Goal: Transaction & Acquisition: Purchase product/service

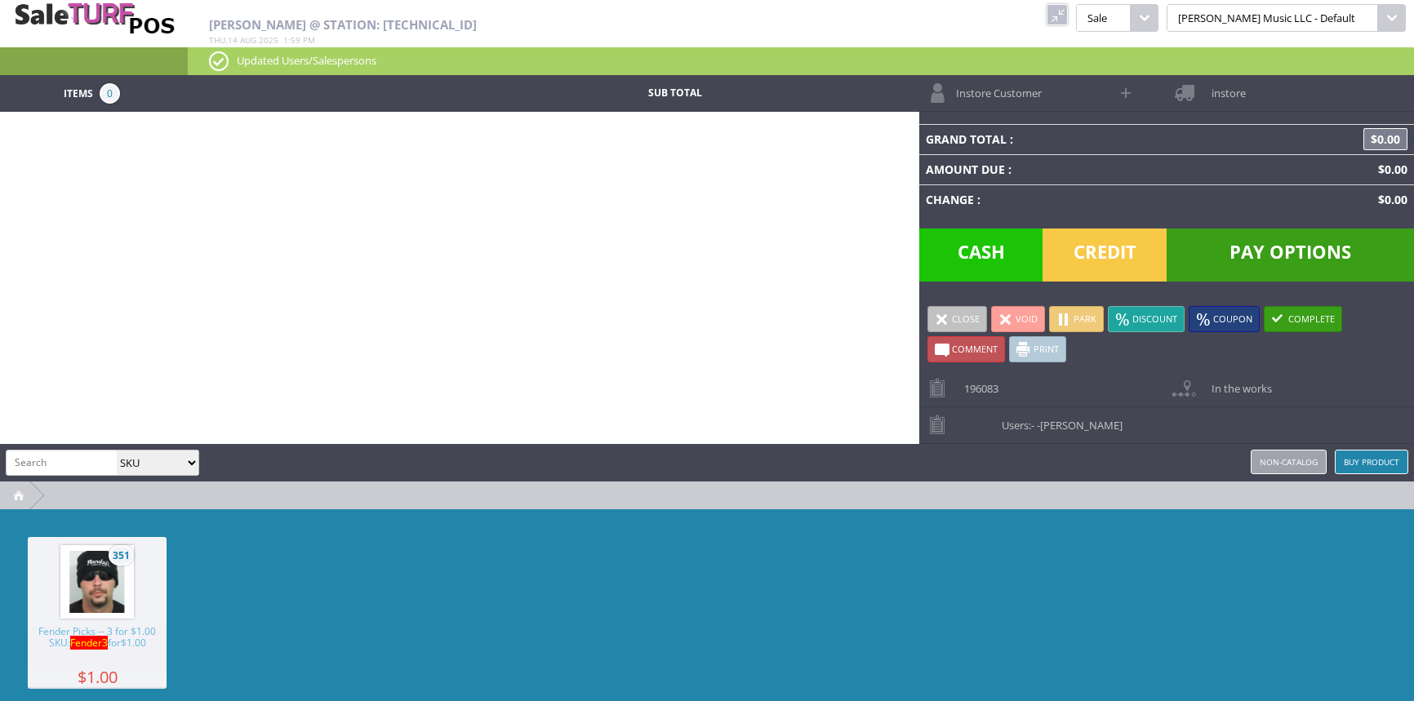
select select "sku"
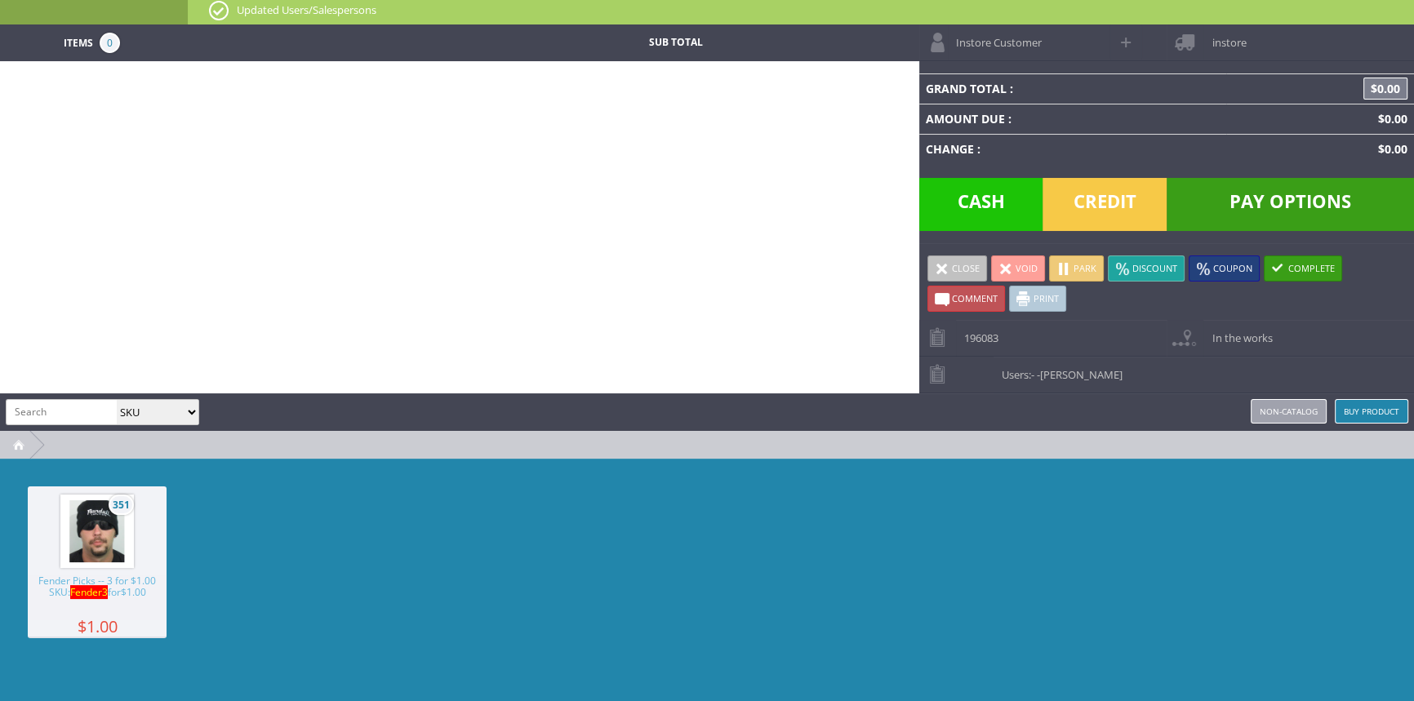
click at [1124, 37] on span at bounding box center [1126, 42] width 19 height 19
select select "6"
select select "1"
select select "6"
select select "1"
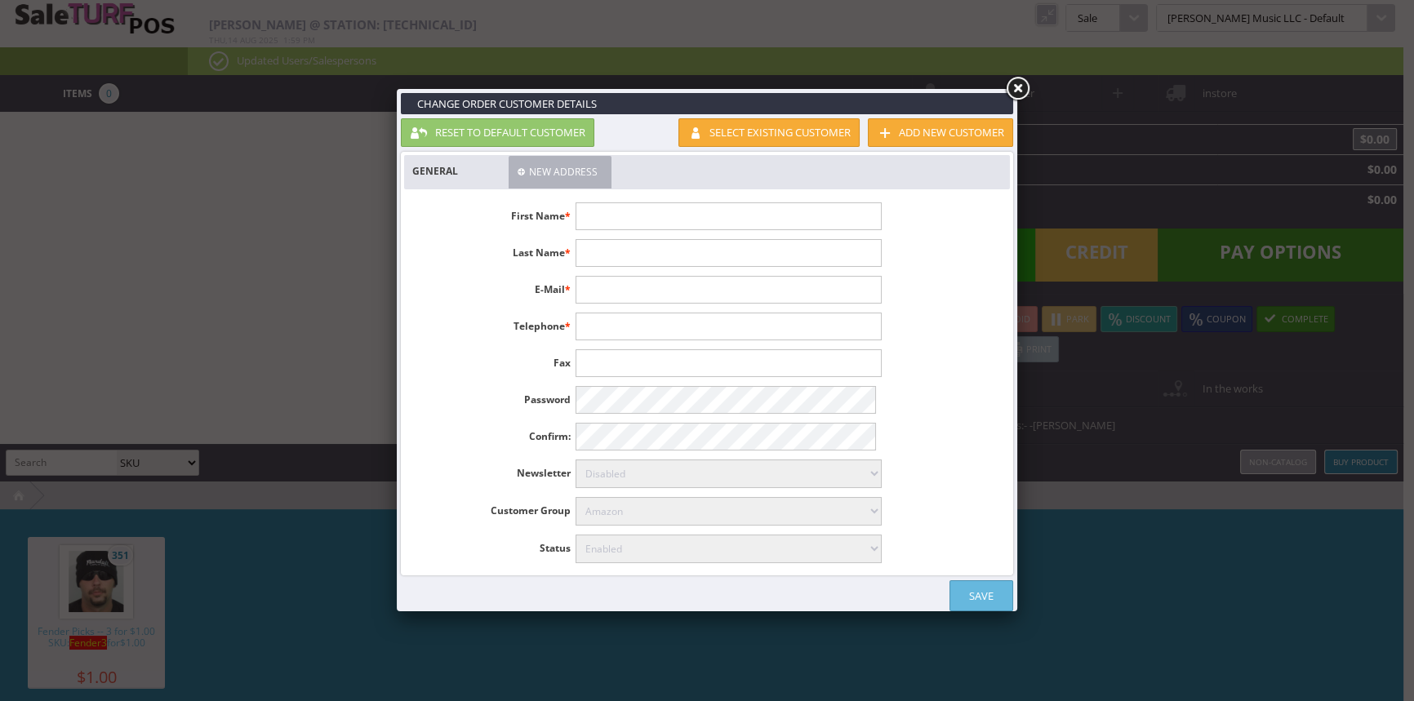
scroll to position [0, 0]
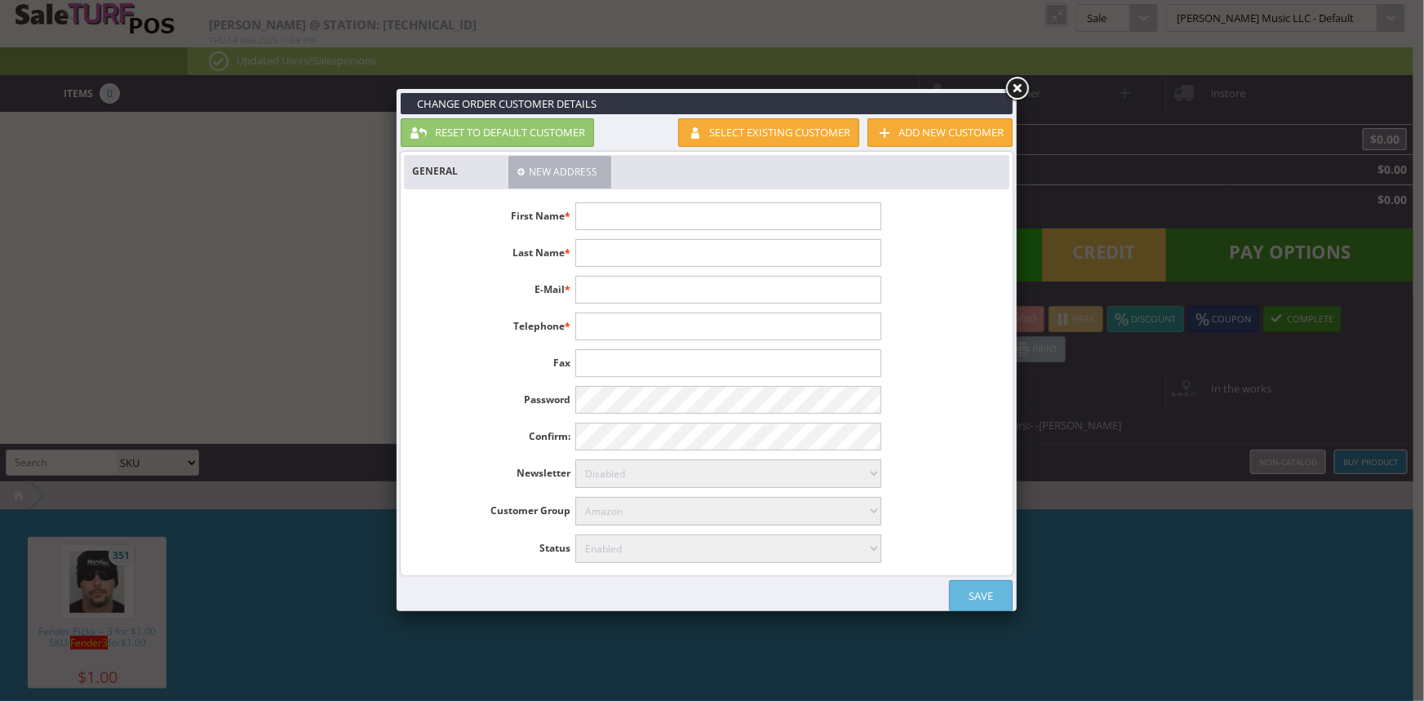
click at [1019, 91] on link at bounding box center [1016, 88] width 29 height 29
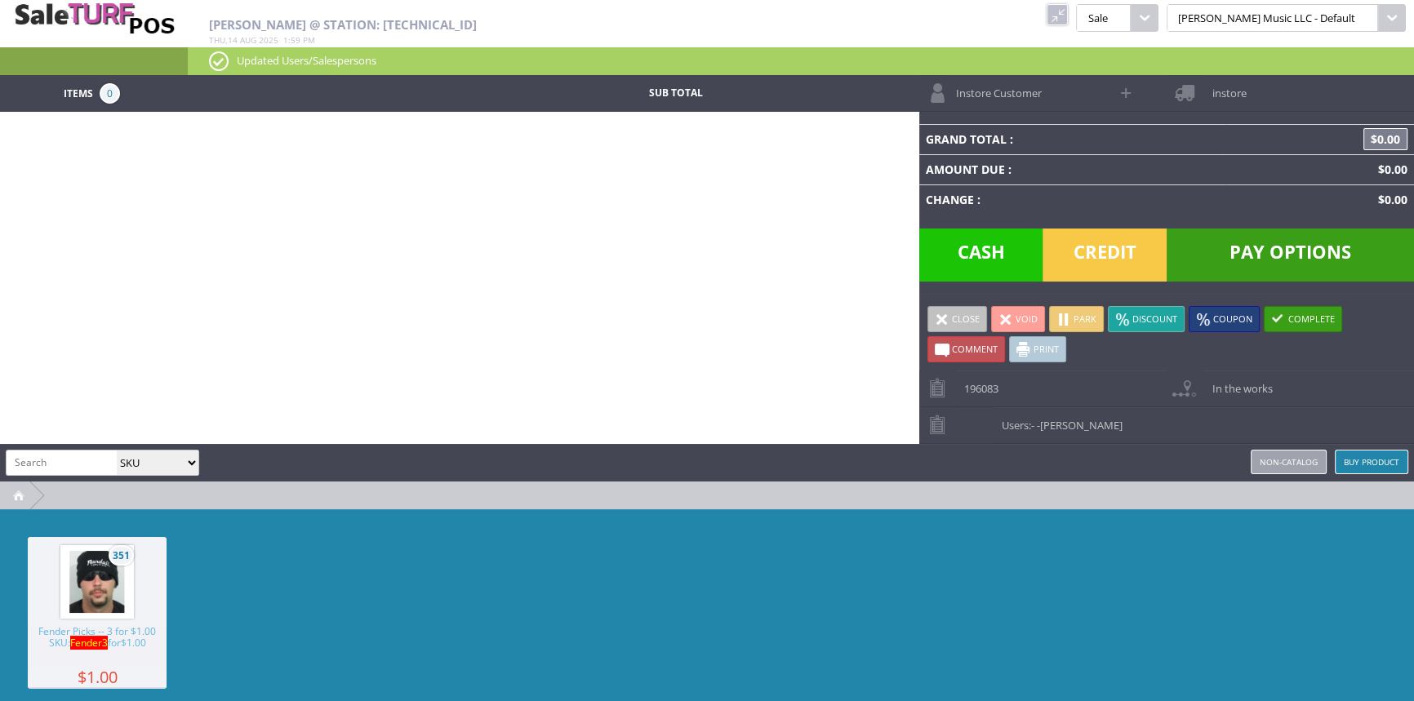
click at [1068, 16] on link at bounding box center [1056, 14] width 21 height 21
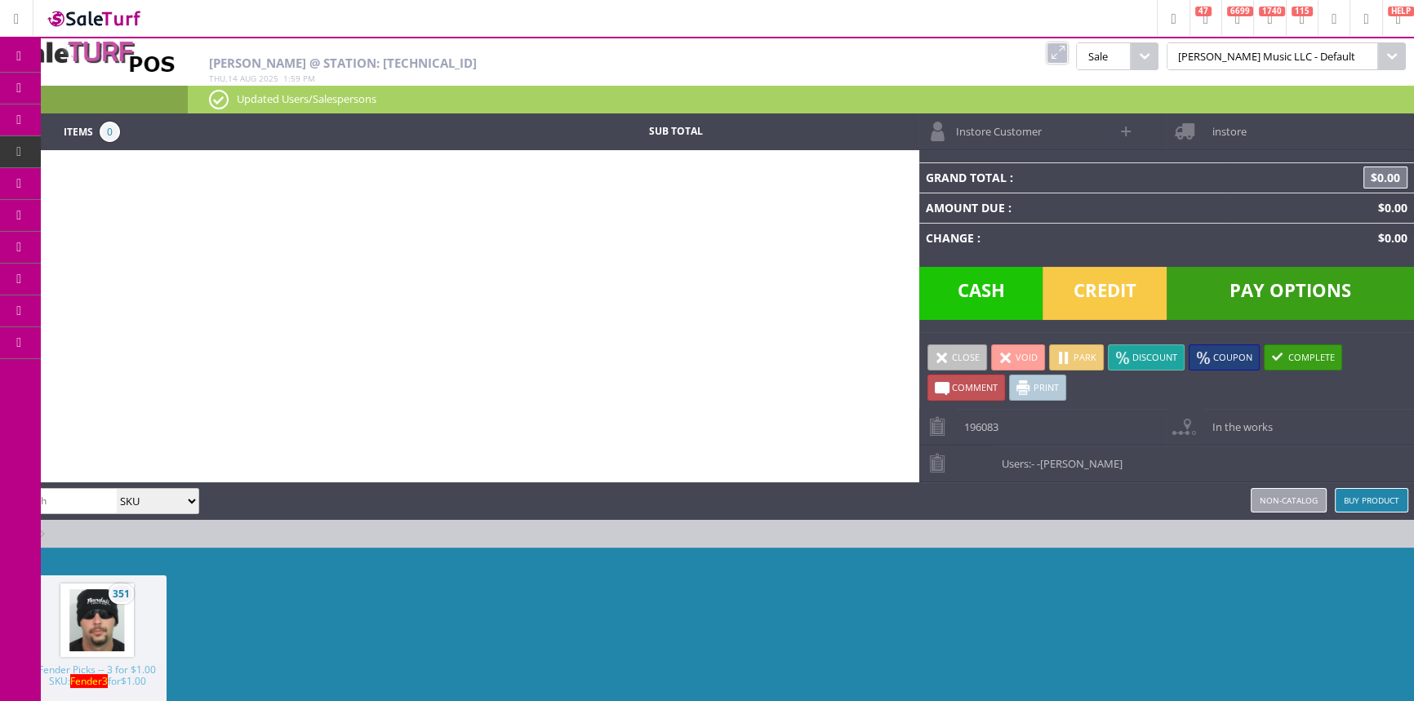
click at [115, 179] on span "Order List" at bounding box center [121, 184] width 48 height 15
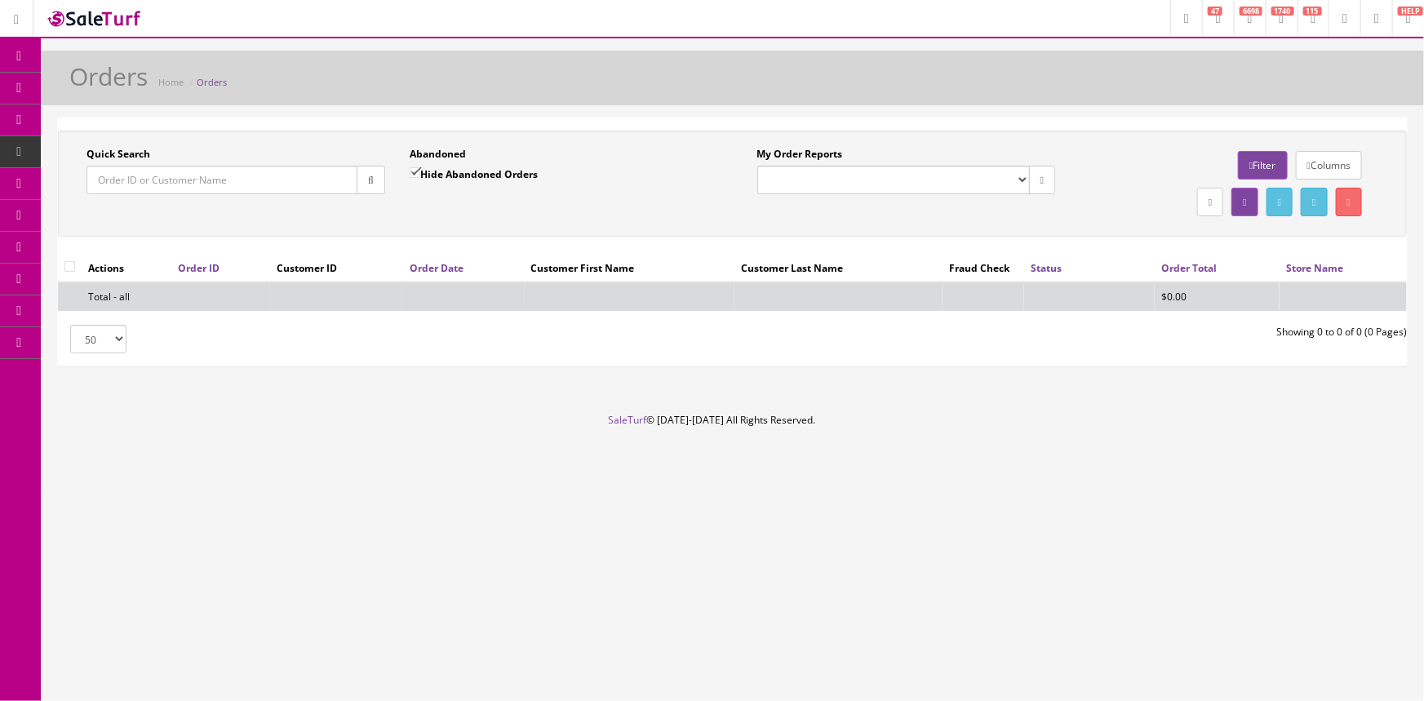
click at [156, 176] on input "Quick Search" at bounding box center [222, 180] width 271 height 29
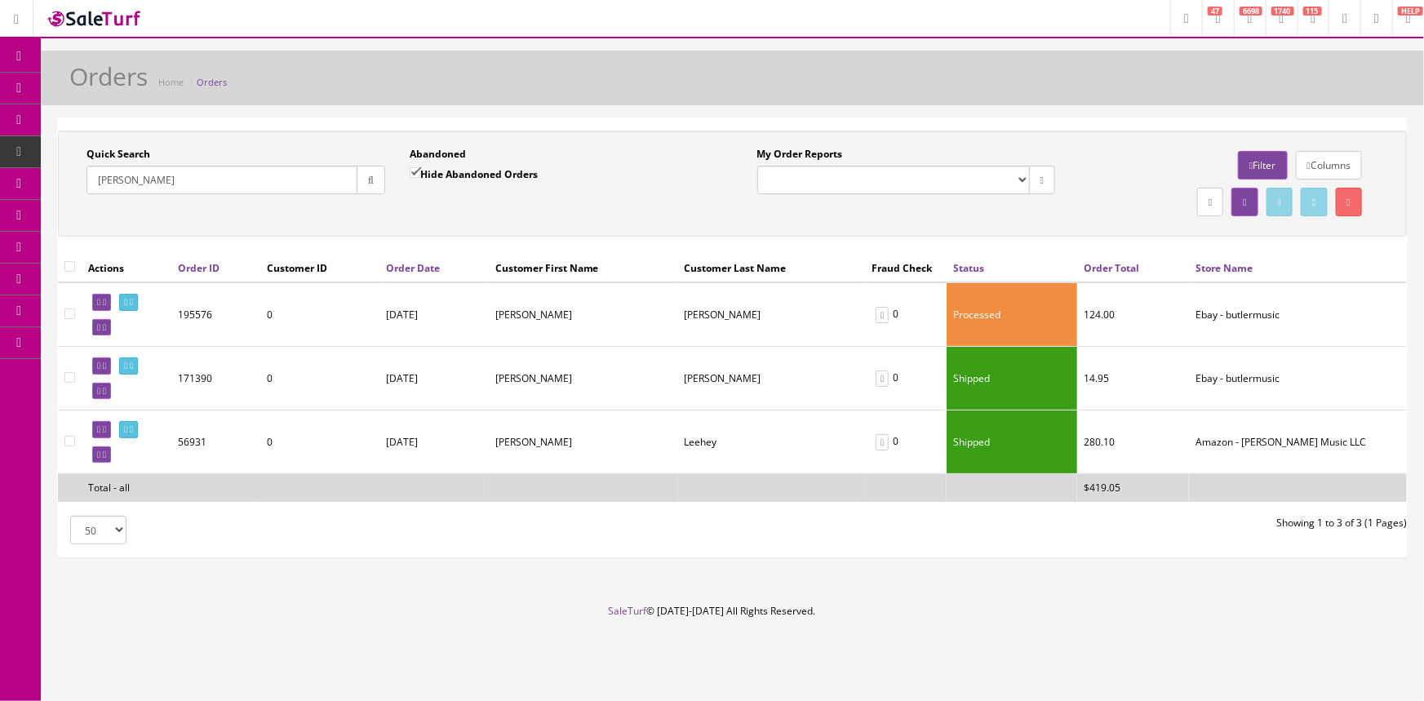
type input "john lee"
click at [118, 82] on span "Products" at bounding box center [117, 88] width 40 height 14
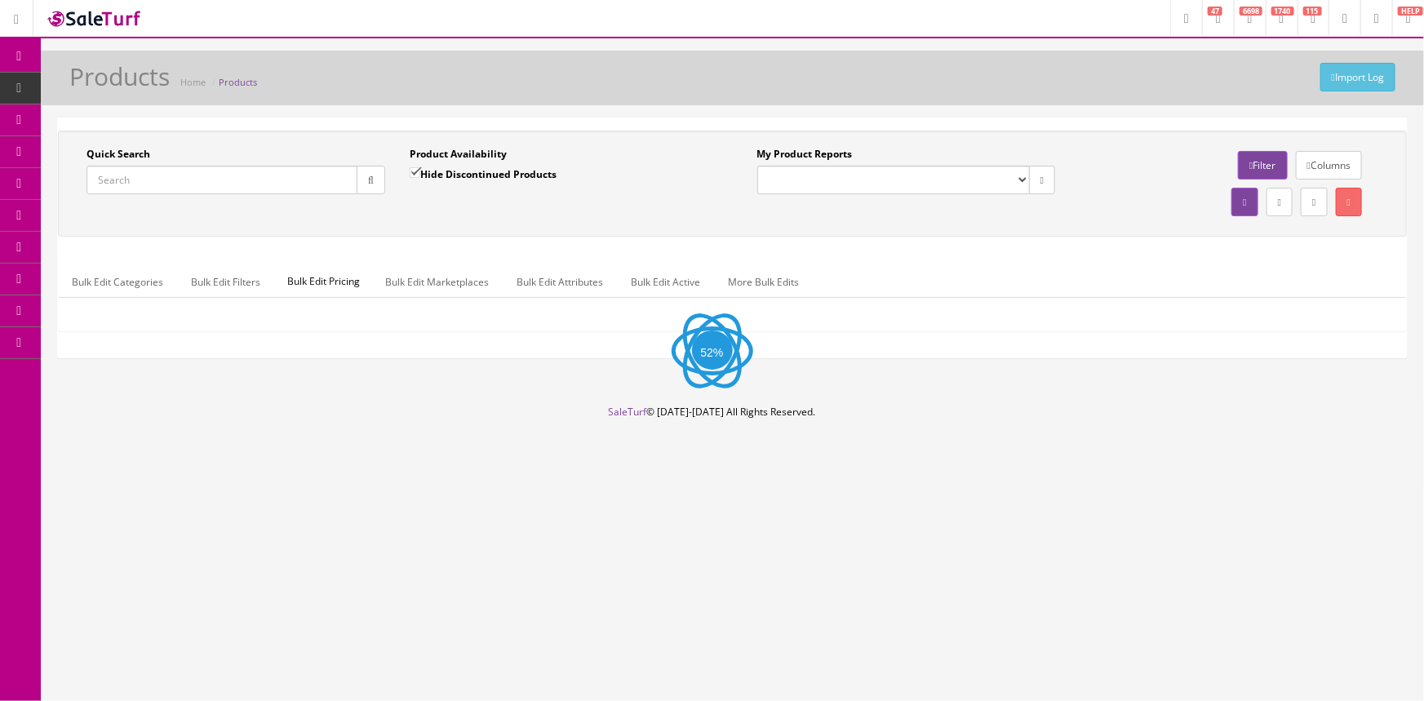
click at [139, 180] on input "Quick Search" at bounding box center [222, 180] width 271 height 29
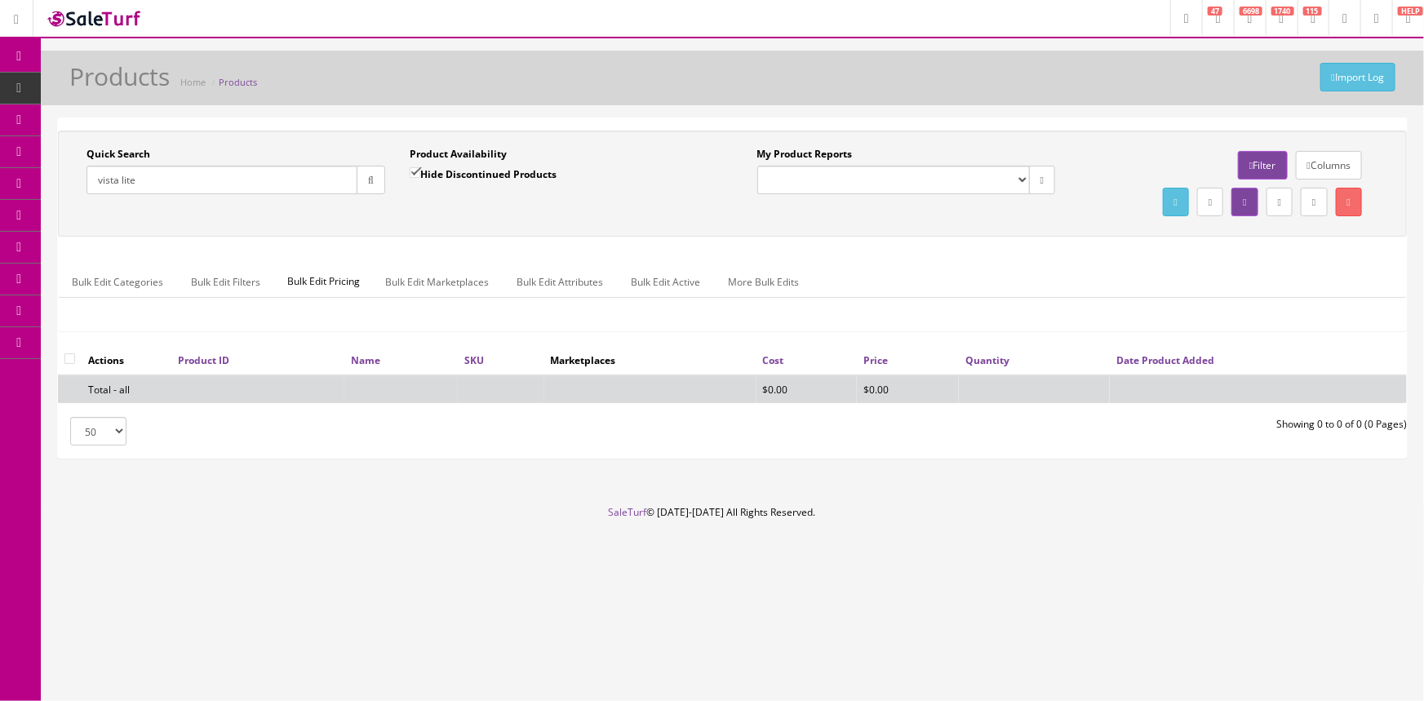
type input "vista lite"
click at [416, 167] on input "Hide Discontinued Products" at bounding box center [415, 172] width 11 height 11
checkbox input "false"
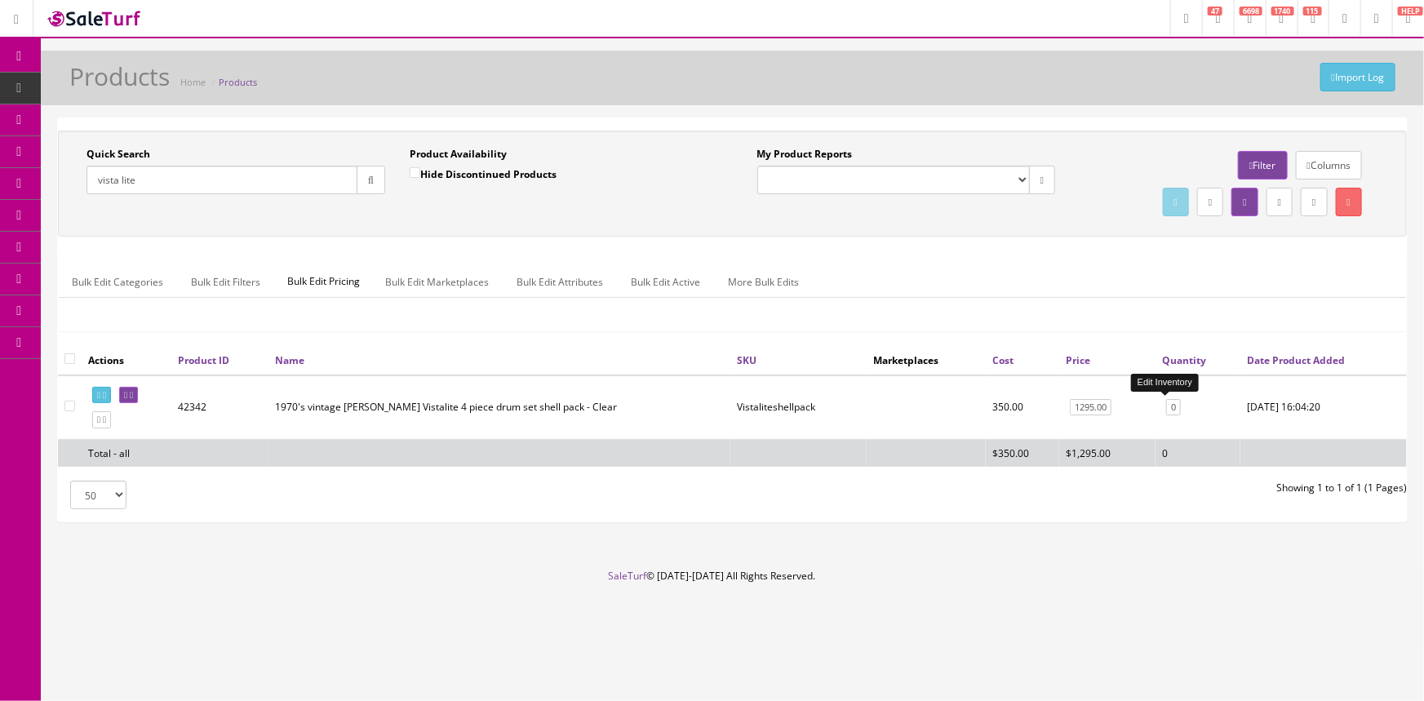
click at [1169, 407] on link "0" at bounding box center [1173, 407] width 15 height 17
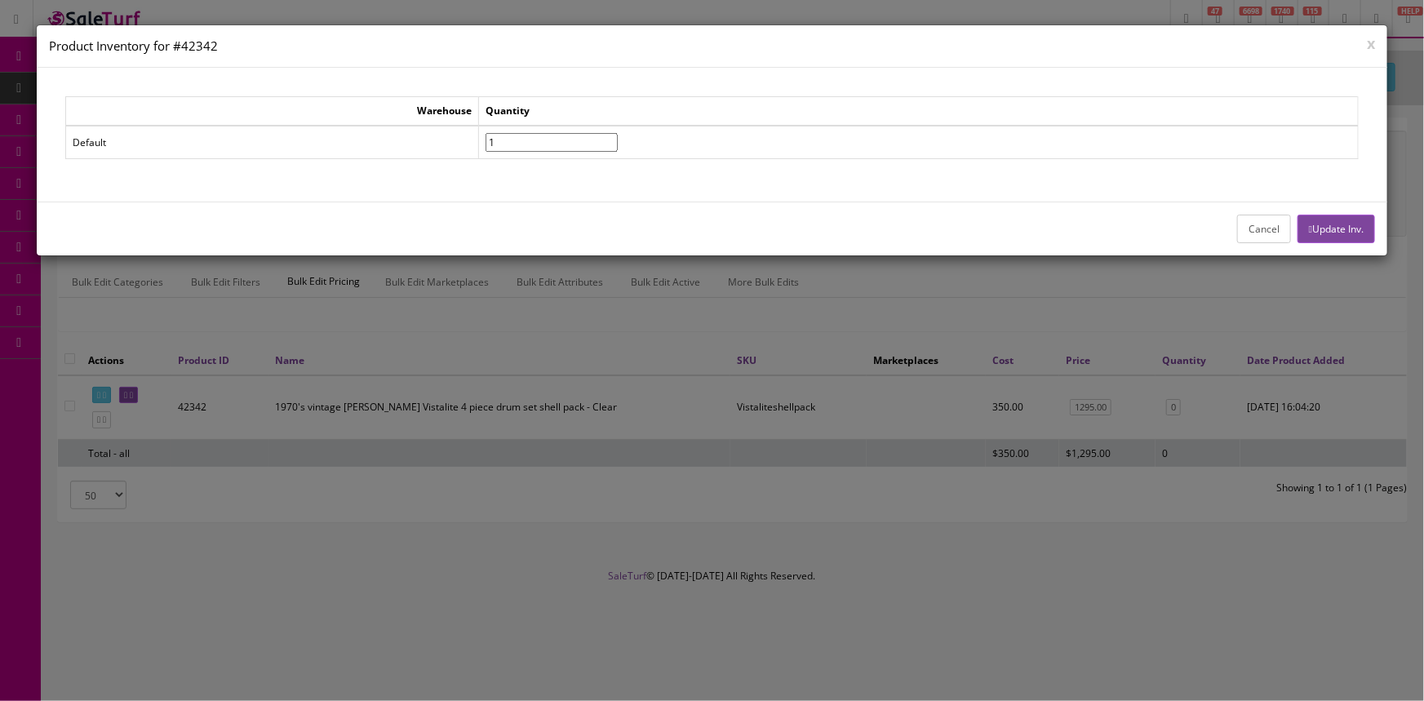
type input"] "1"
click at [618, 135] on input"] "1" at bounding box center [552, 142] width 132 height 19
click at [1353, 223] on button "Update Inv." at bounding box center [1337, 229] width 78 height 29
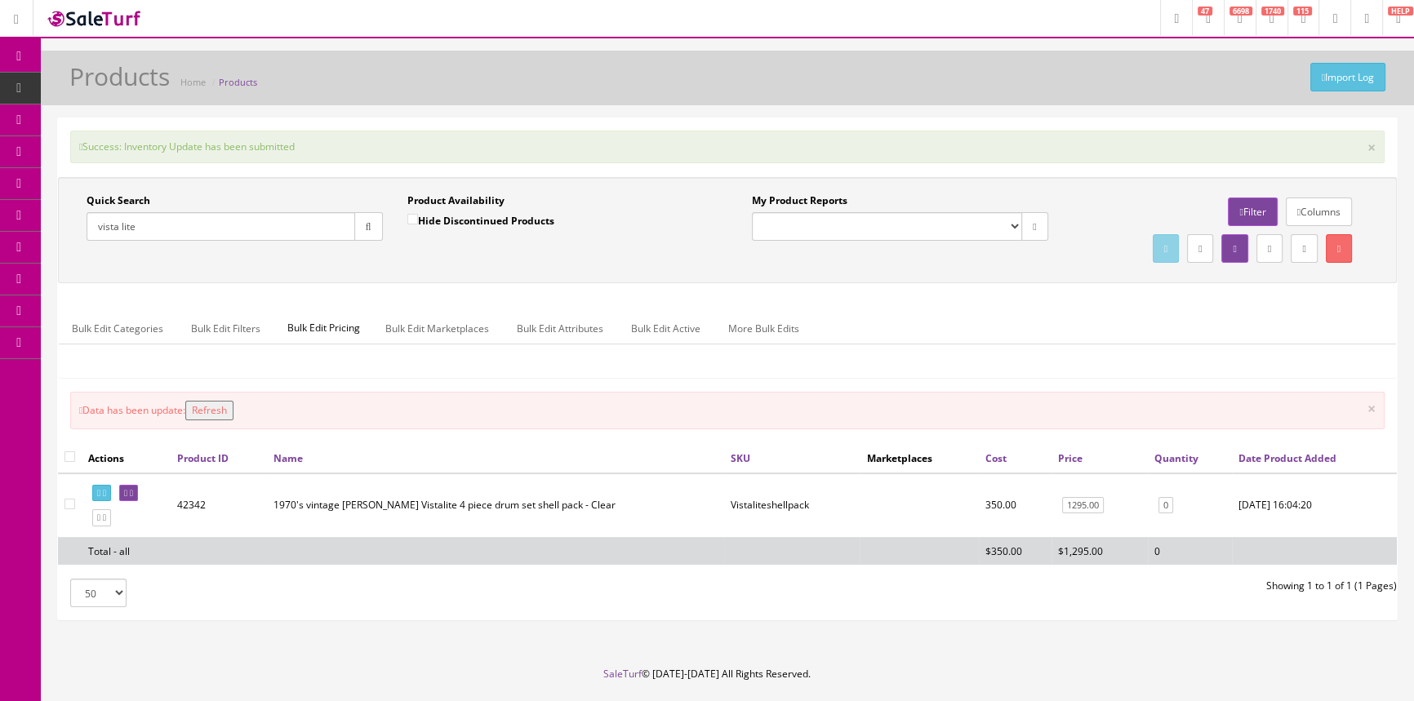
click at [218, 407] on button "Refresh" at bounding box center [209, 411] width 48 height 20
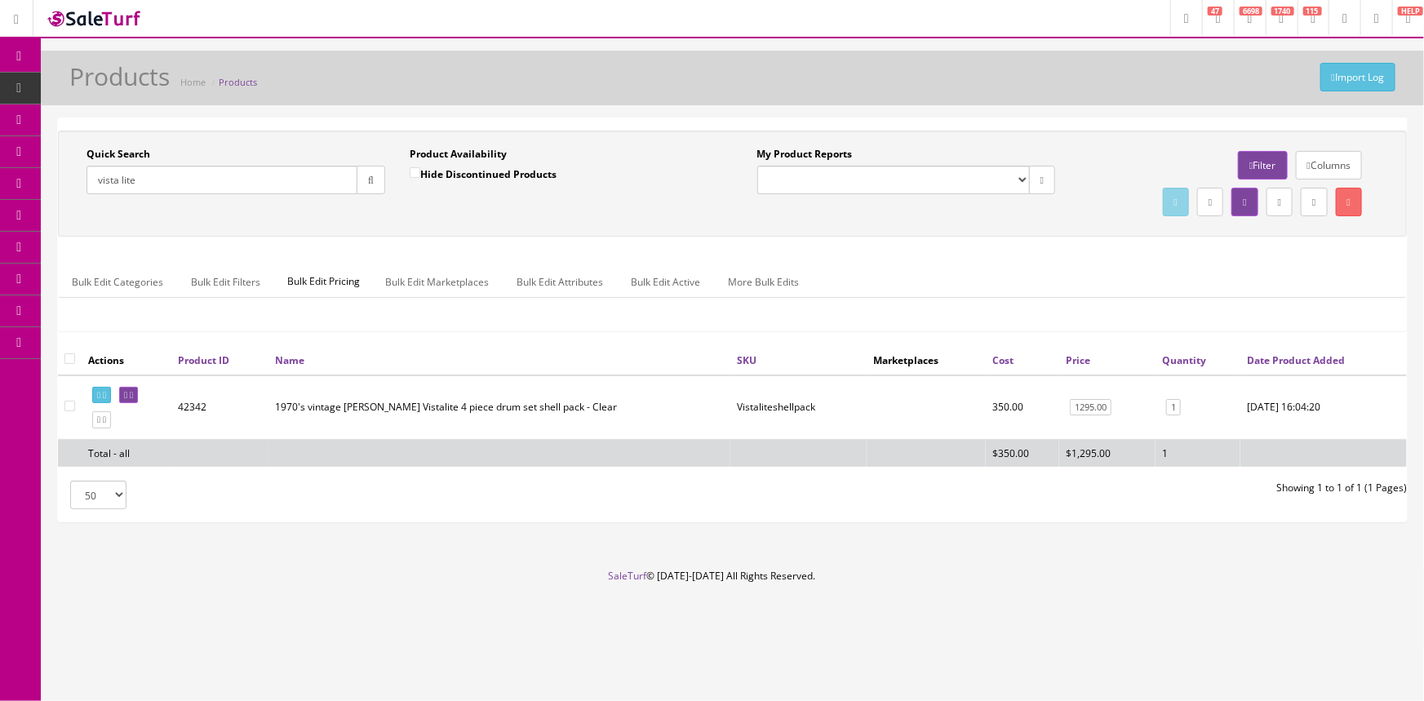
click at [155, 147] on span "POS Console" at bounding box center [126, 151] width 58 height 14
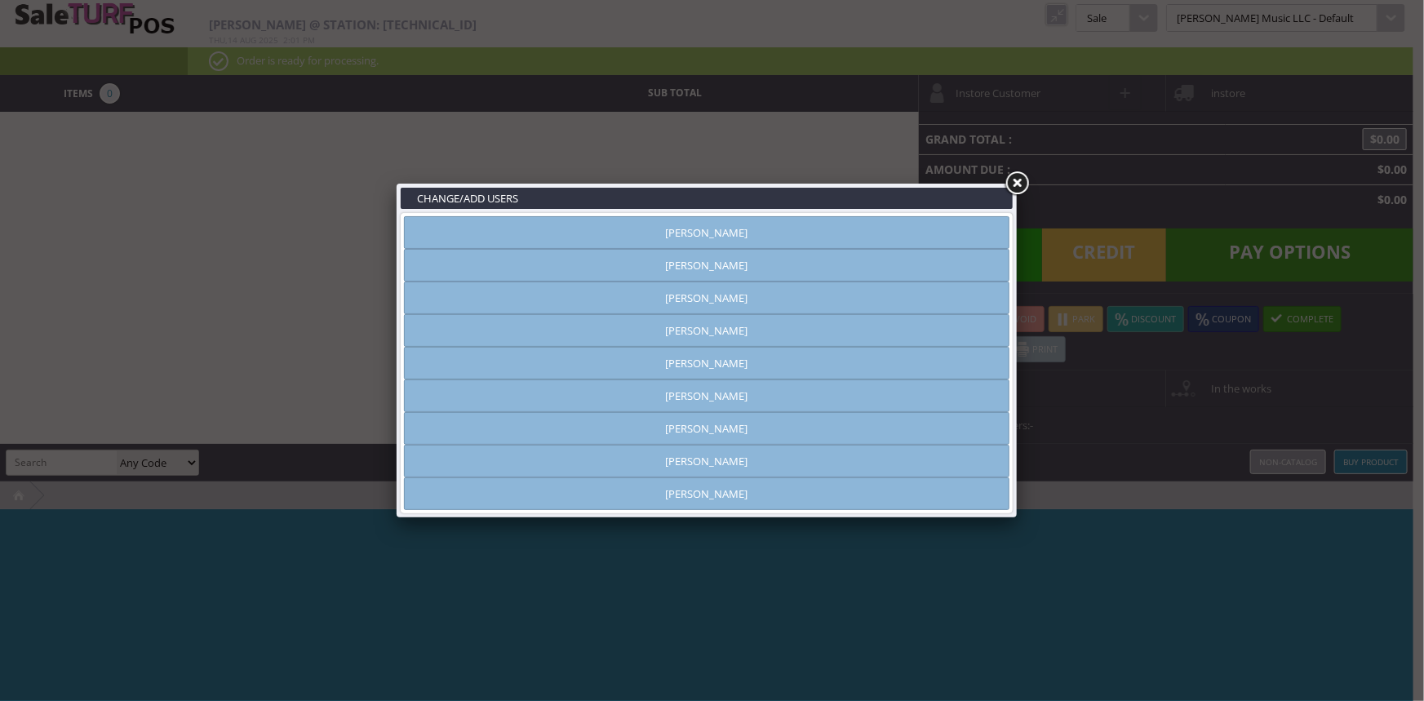
type input "amber helgren"
click at [727, 234] on link "[PERSON_NAME]" at bounding box center [707, 232] width 606 height 33
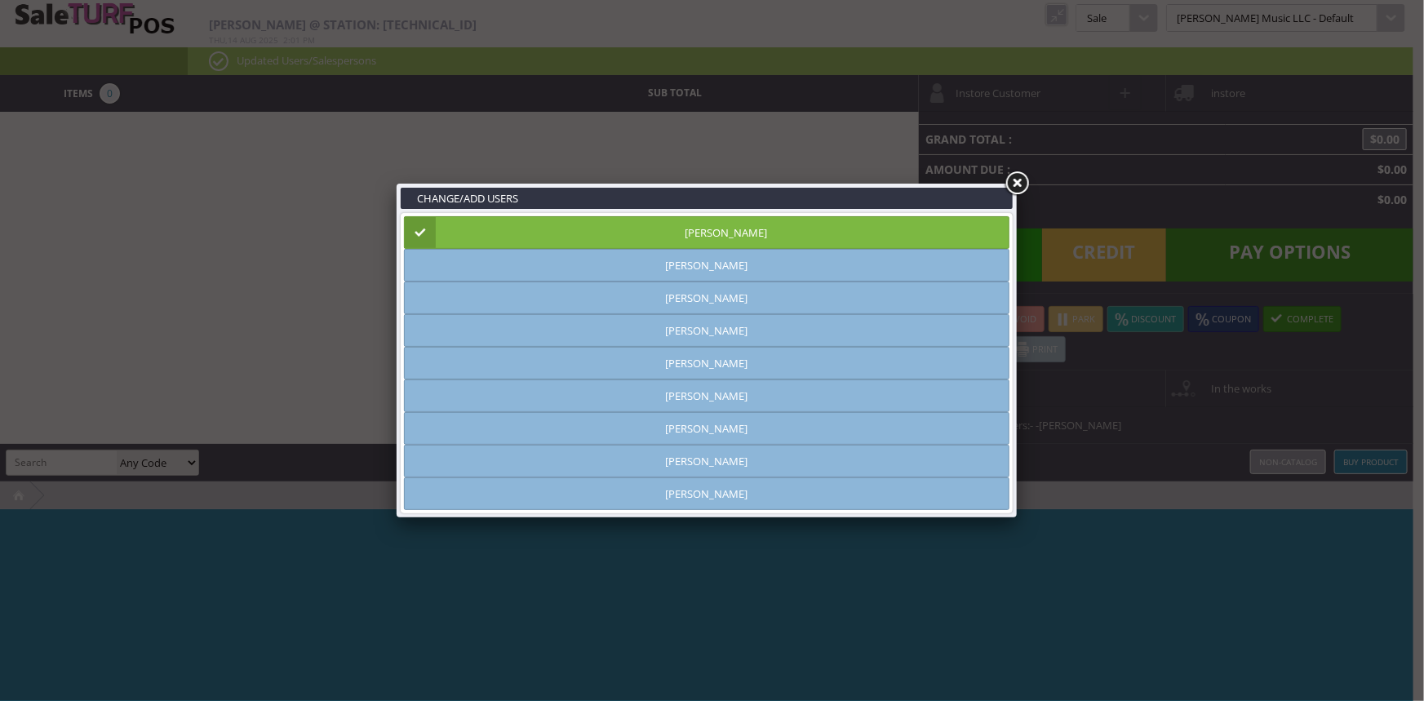
click at [1019, 185] on link at bounding box center [1016, 183] width 29 height 29
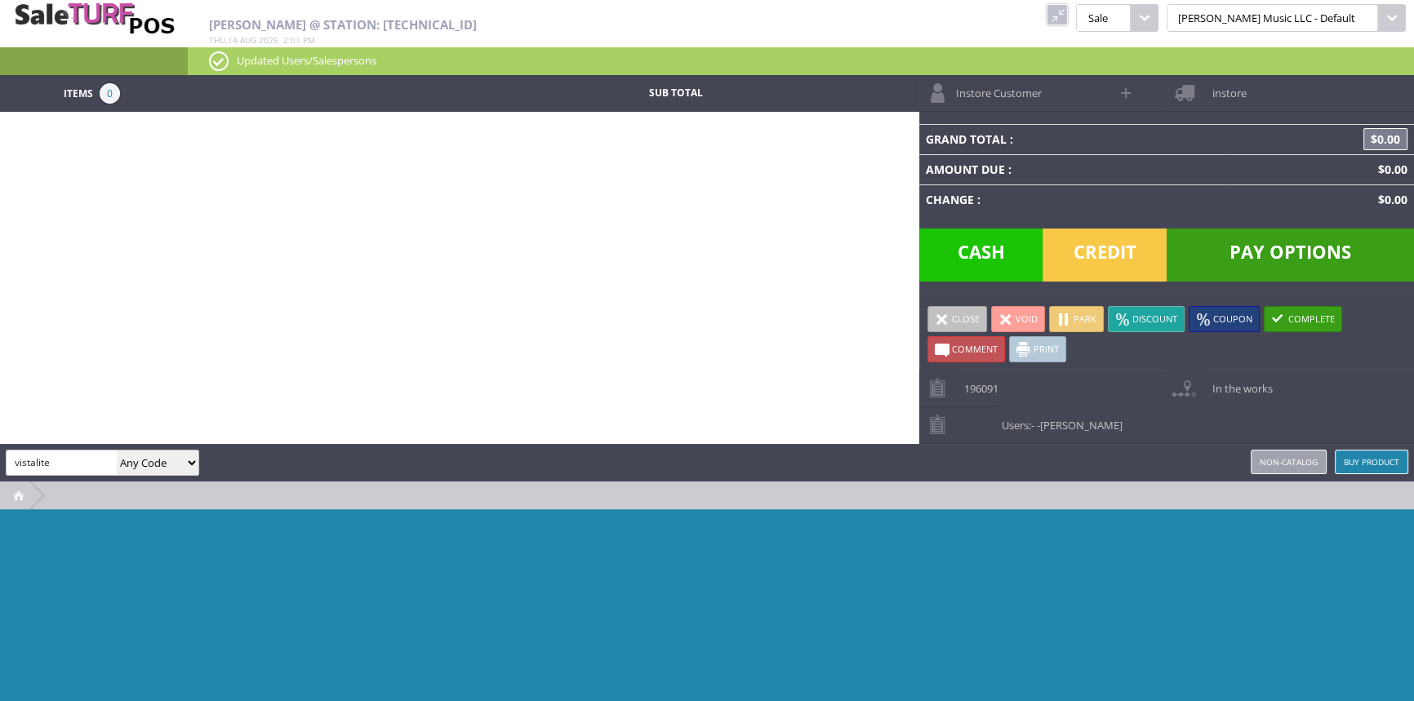
type input "vistalite"
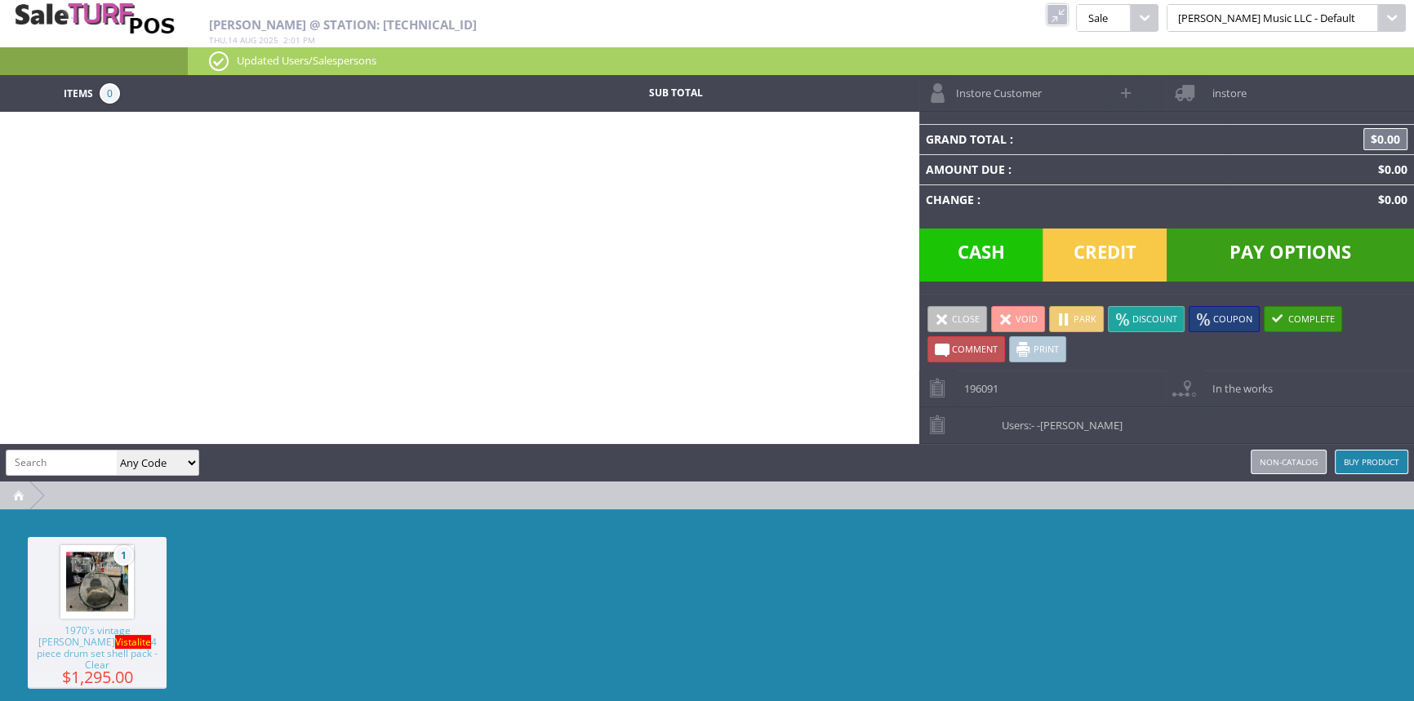
click at [87, 565] on img at bounding box center [97, 582] width 62 height 62
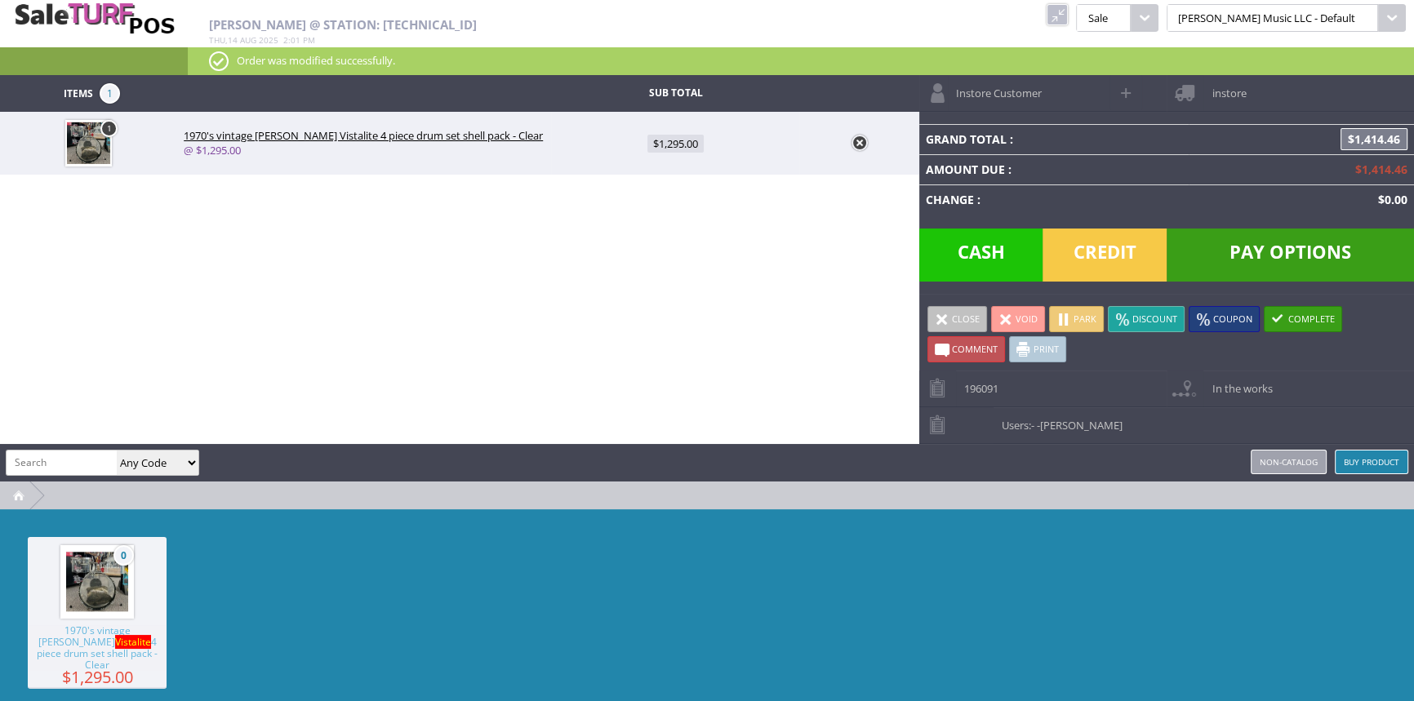
click at [682, 144] on span "$1,295.00" at bounding box center [675, 144] width 56 height 18
type input "1295"
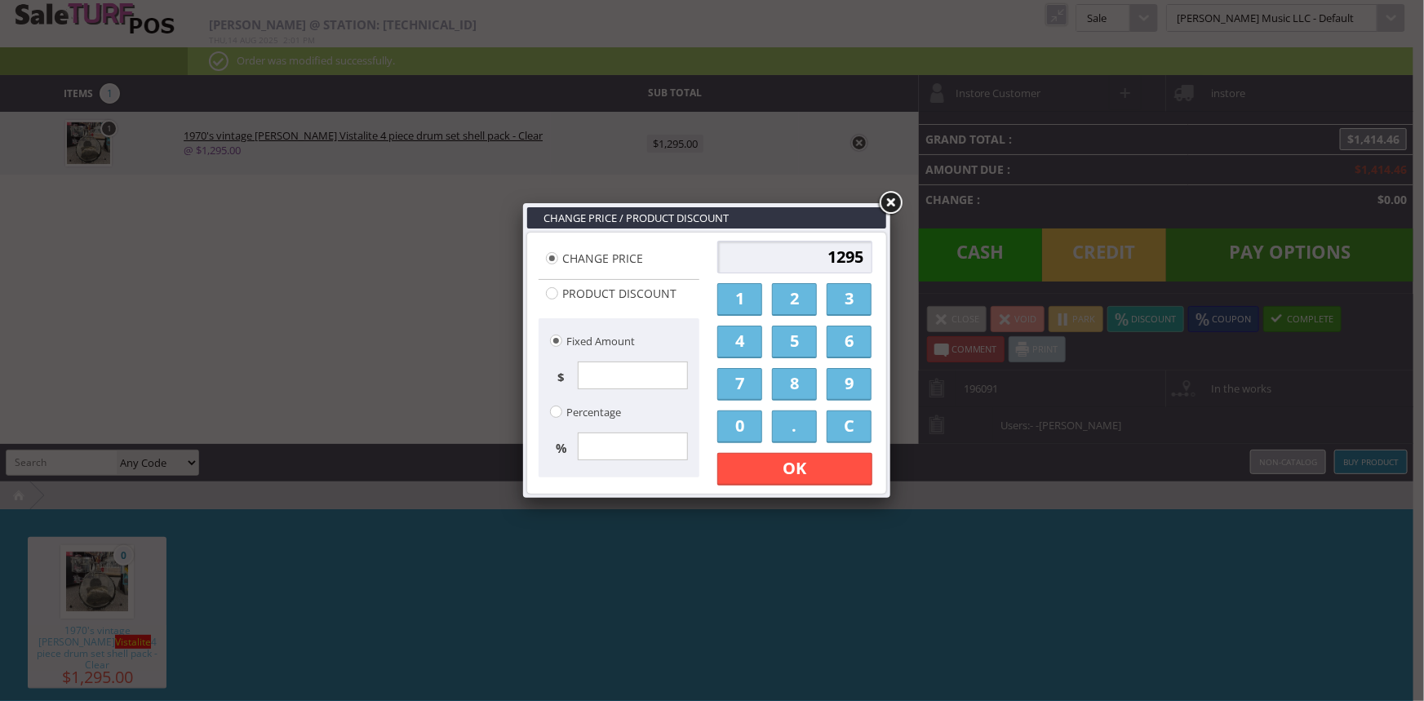
click at [791, 246] on input "1295" at bounding box center [794, 257] width 155 height 33
type input "5"
type input "900.00"
click at [819, 480] on link "OK" at bounding box center [794, 469] width 155 height 33
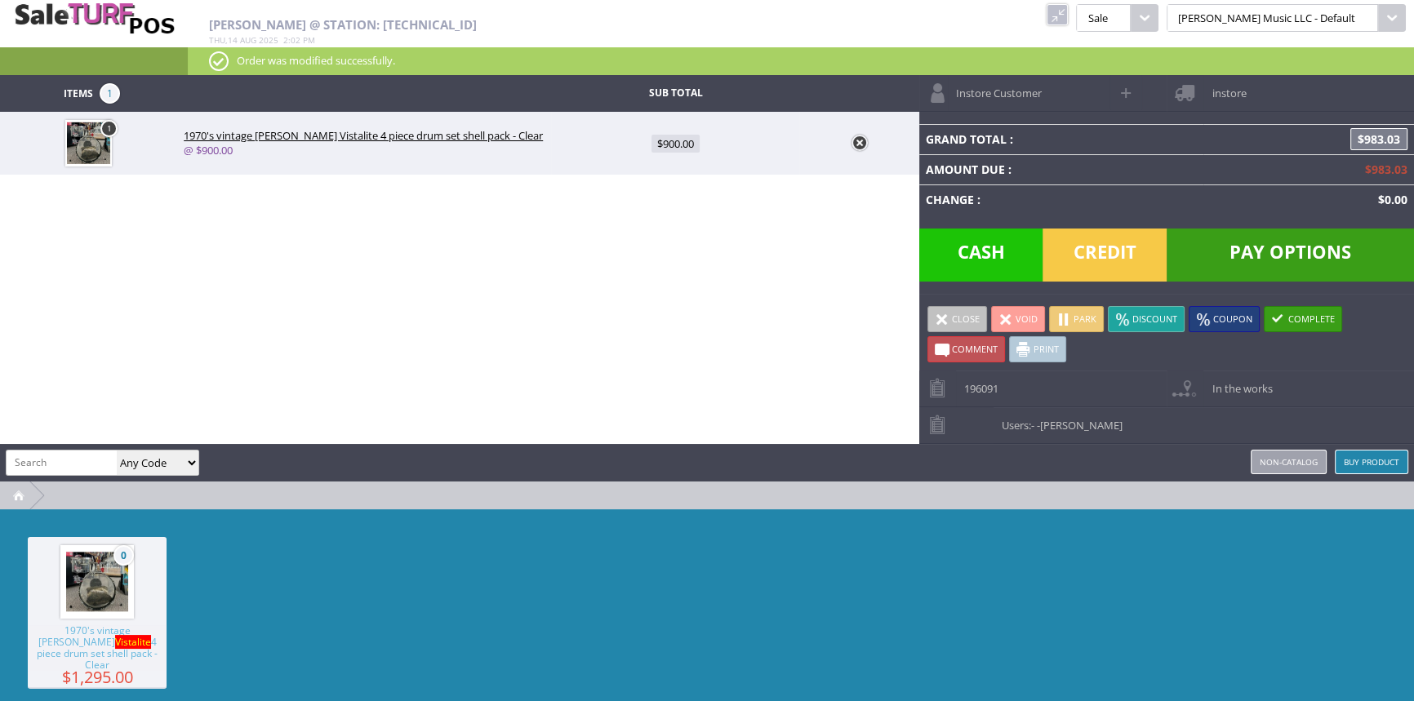
click at [1128, 89] on span at bounding box center [1126, 92] width 19 height 19
select select "6"
select select "1"
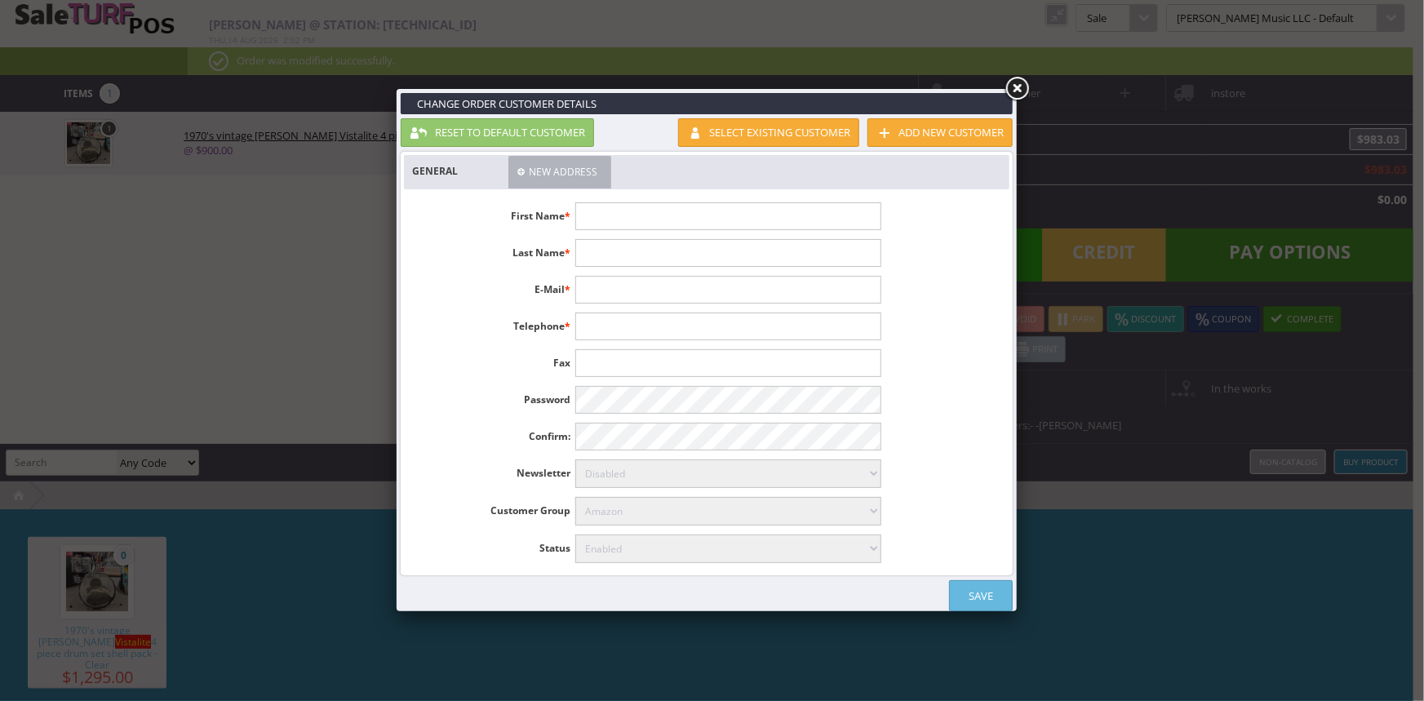
click at [615, 212] on input "text" at bounding box center [727, 216] width 305 height 28
type input "Tim"
type input "Prendergast"
type input "timothyprendergast@hotmail.com"
type input "717-379-6039"
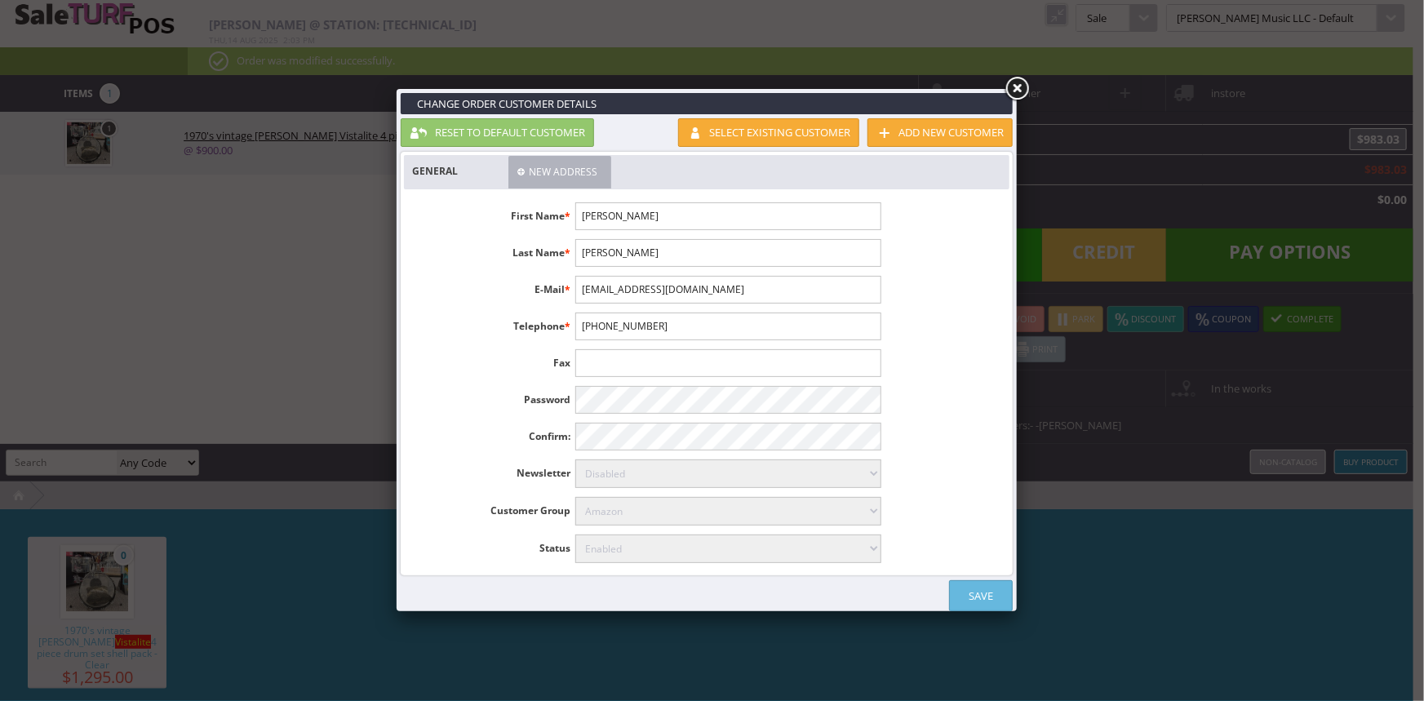
click at [985, 589] on link "Save" at bounding box center [981, 595] width 64 height 31
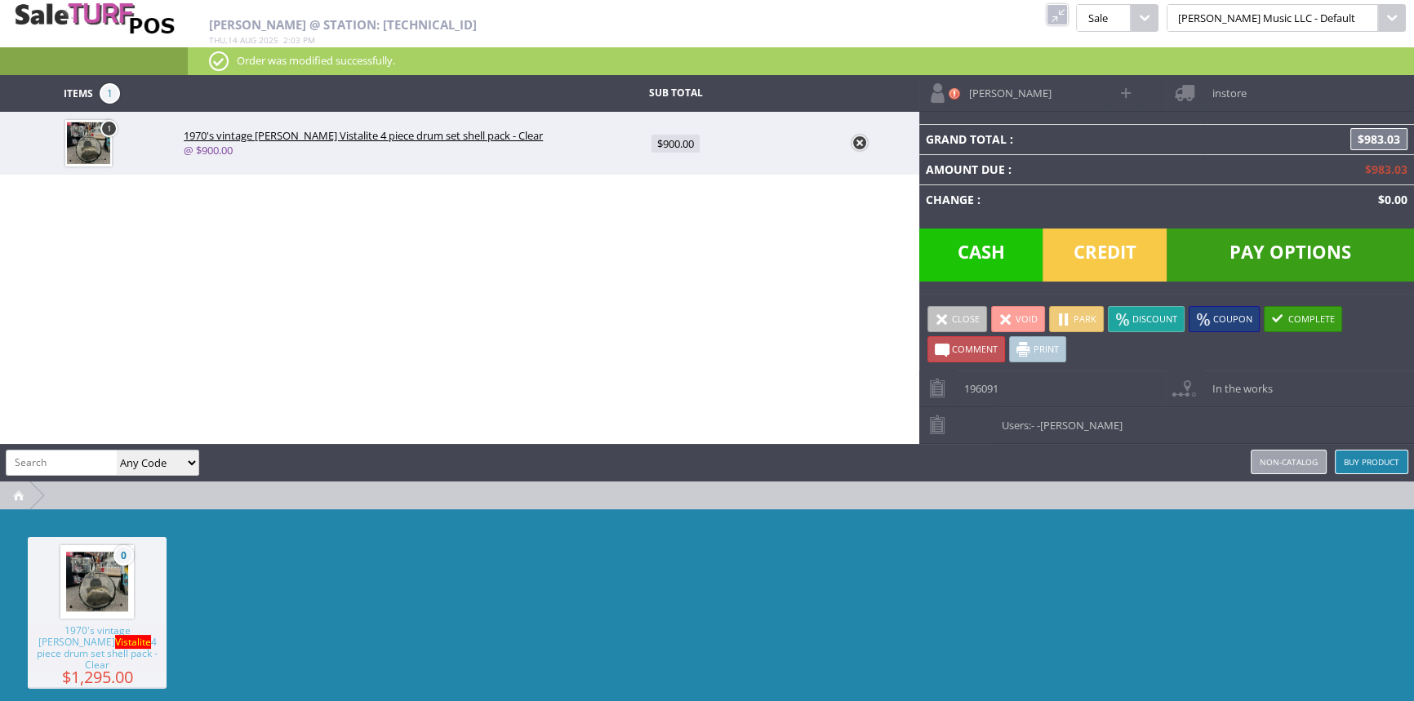
click at [1215, 90] on span "instore" at bounding box center [1224, 87] width 42 height 25
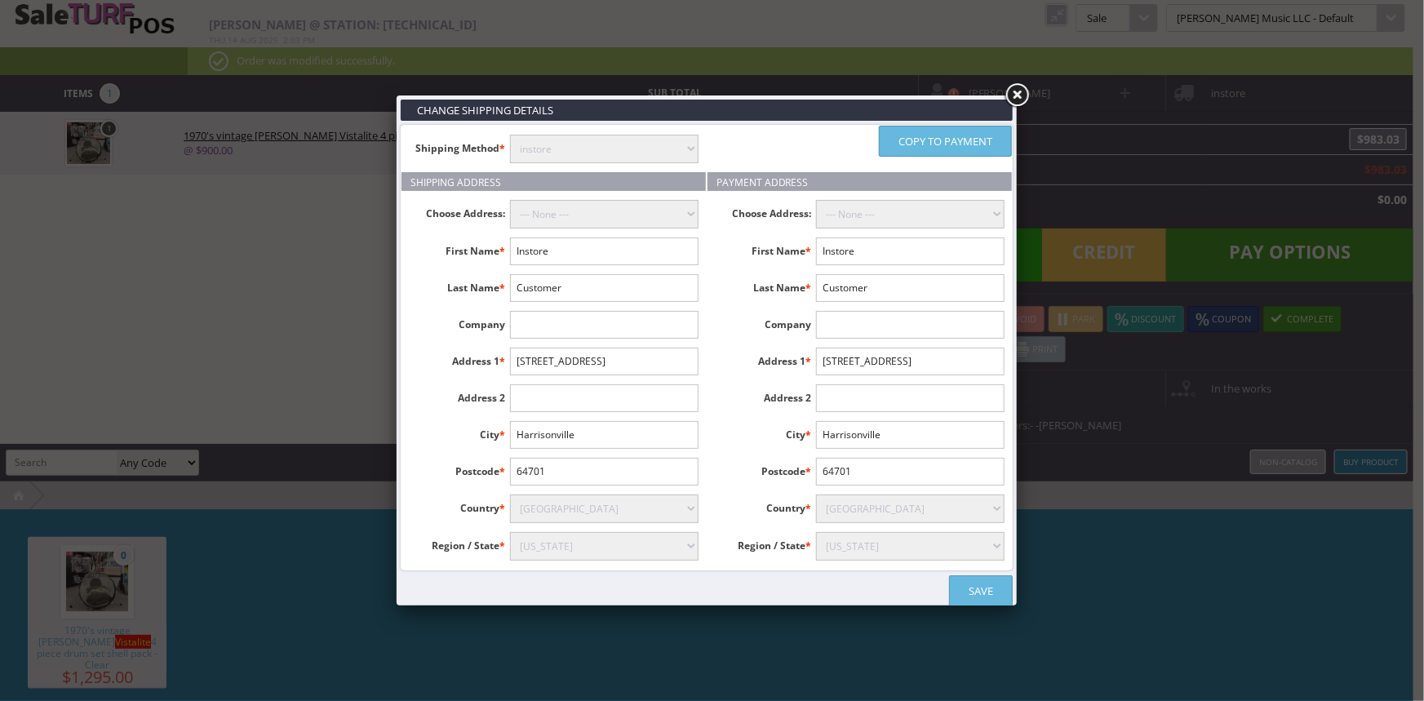
click at [566, 154] on select "instore Free Shipping (2-7days) ($0) Per Item Shipping ($1) text_description ($…" at bounding box center [604, 149] width 189 height 29
select select "free.free"
click at [510, 135] on select "instore Free Shipping (2-7days) ($0) Per Item Shipping ($1) text_description ($…" at bounding box center [604, 149] width 189 height 29
click at [579, 251] on input "Instore" at bounding box center [604, 252] width 189 height 28
type input "I"
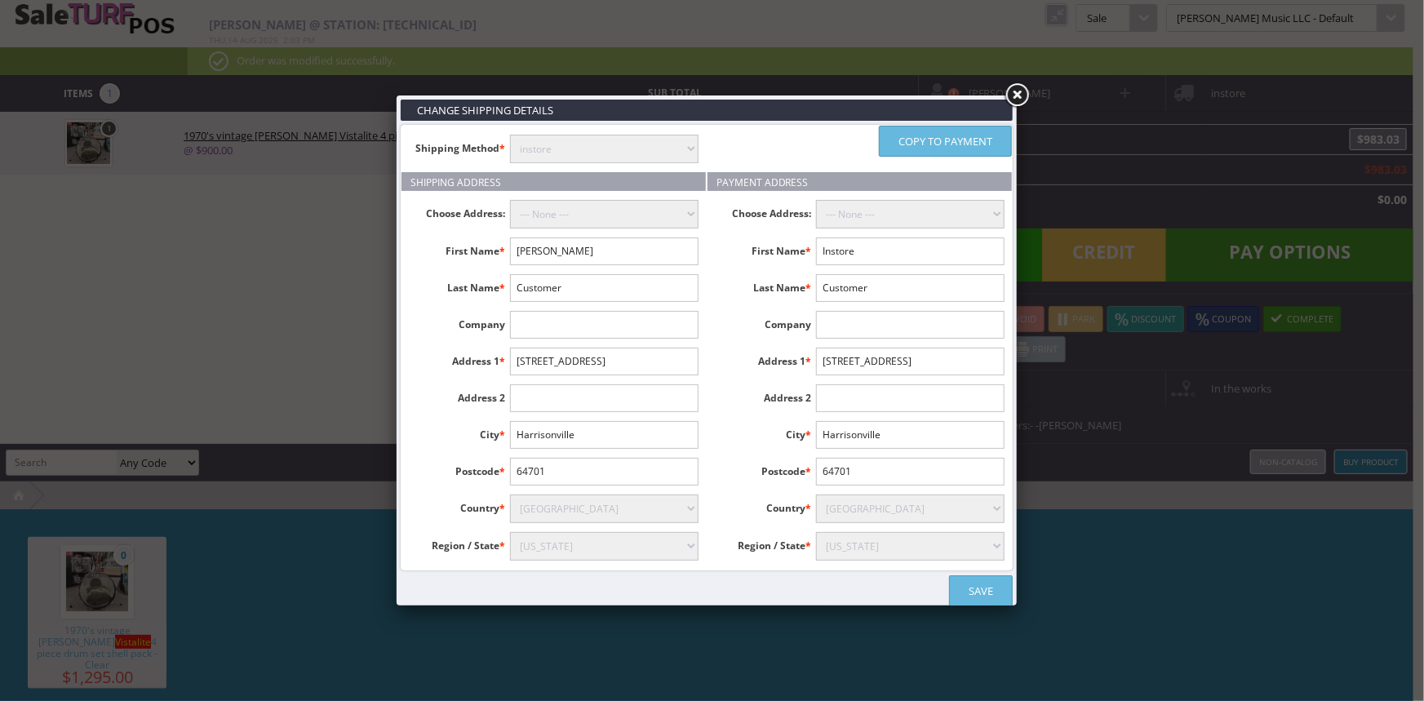
type input "Timothy"
type input "Prendergast"
type input "1765 State Road"
type input "Cooperburg"
click at [628, 424] on input "Cooperburg" at bounding box center [604, 435] width 189 height 28
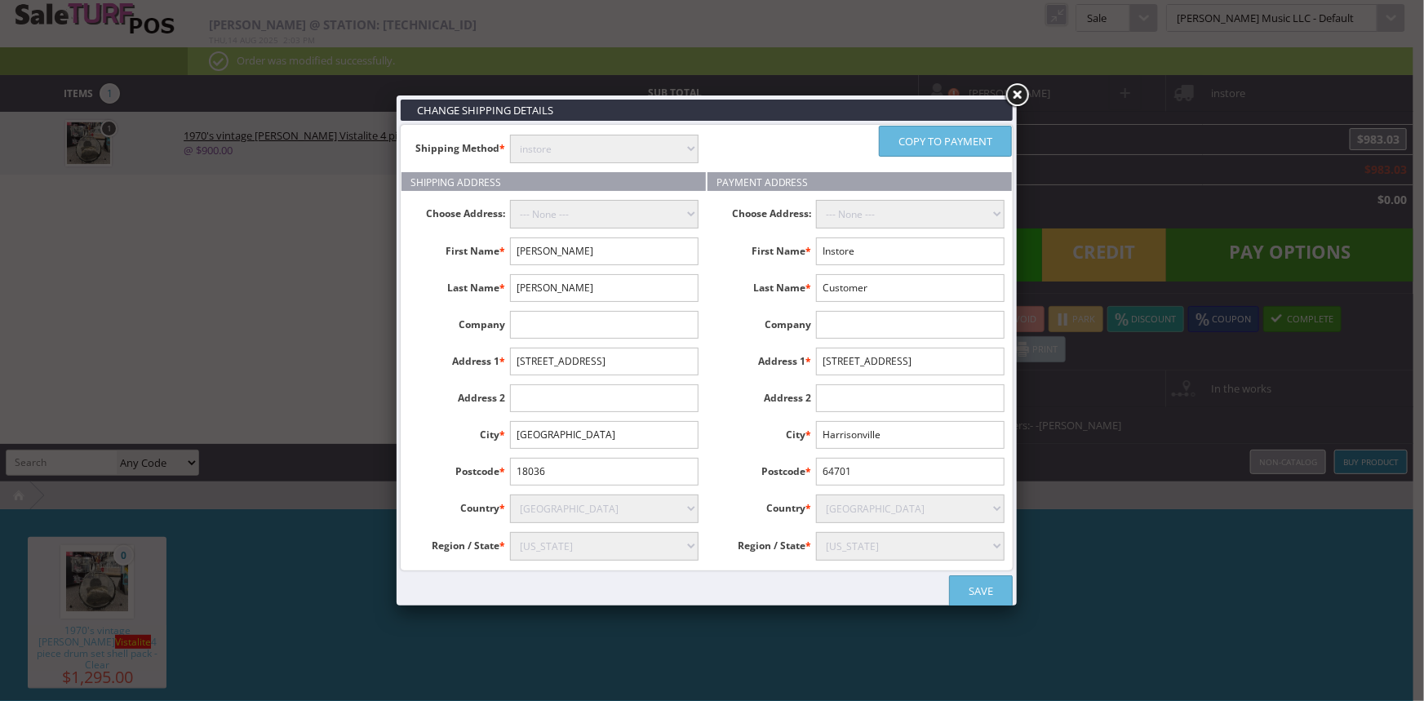
type input "18036"
click at [679, 542] on select "Alabama Alaska American Samoa Arizona Arkansas Armed Forces Africa Armed Forces…" at bounding box center [604, 546] width 189 height 29
select select "3663"
click at [510, 532] on select "Alabama Alaska American Samoa Arizona Arkansas Armed Forces Africa Armed Forces…" at bounding box center [604, 546] width 189 height 29
click at [925, 135] on link "Copy to payment" at bounding box center [945, 141] width 133 height 31
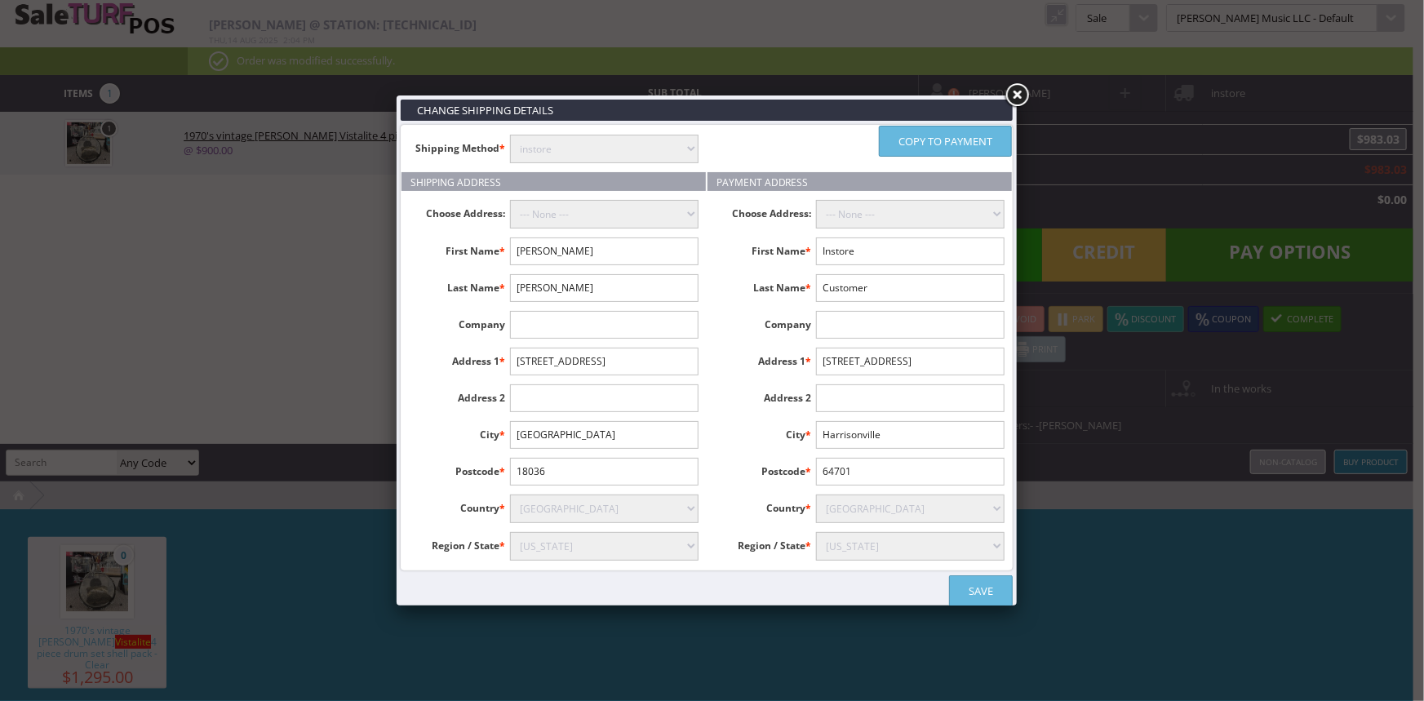
type input "Timothy"
type input "Prendergast"
type input "1765 State Road"
type input "Cooperburg"
type input "18036"
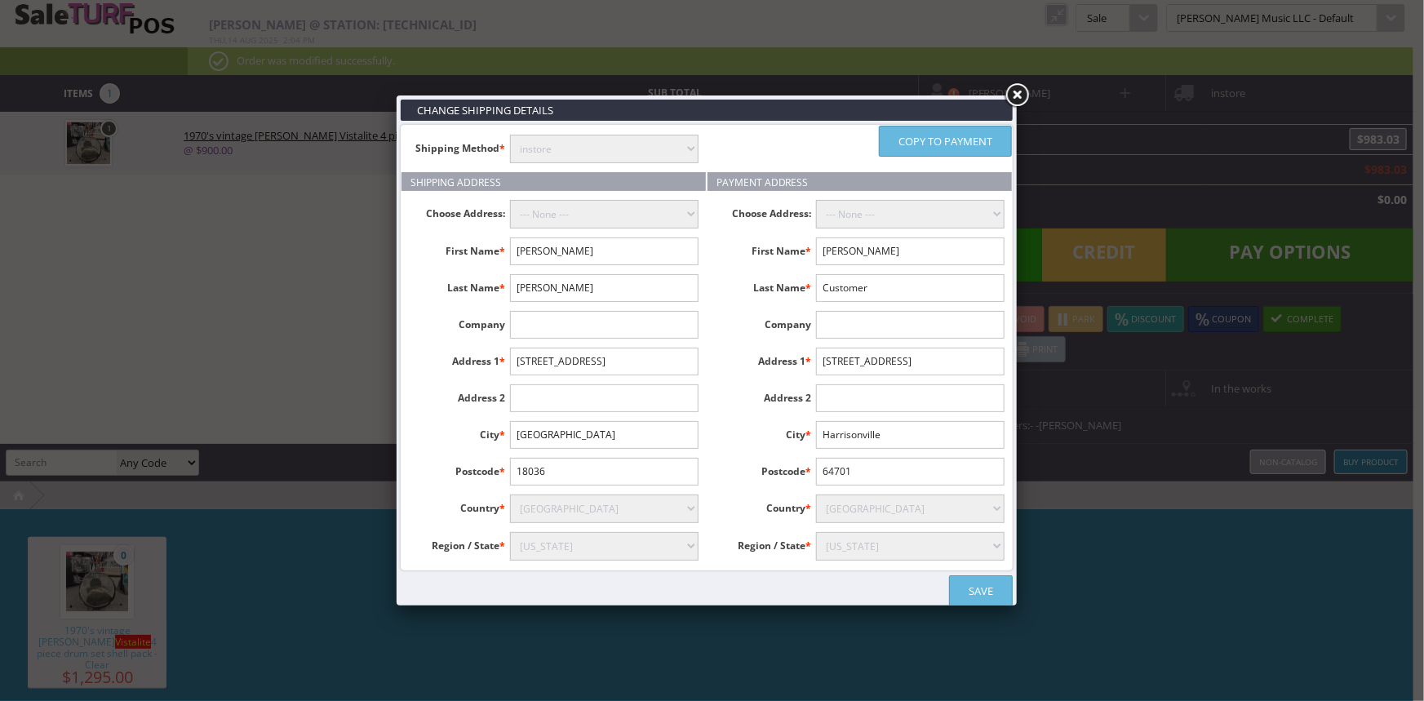
select select "3663"
click at [1004, 584] on link "Save" at bounding box center [981, 590] width 64 height 31
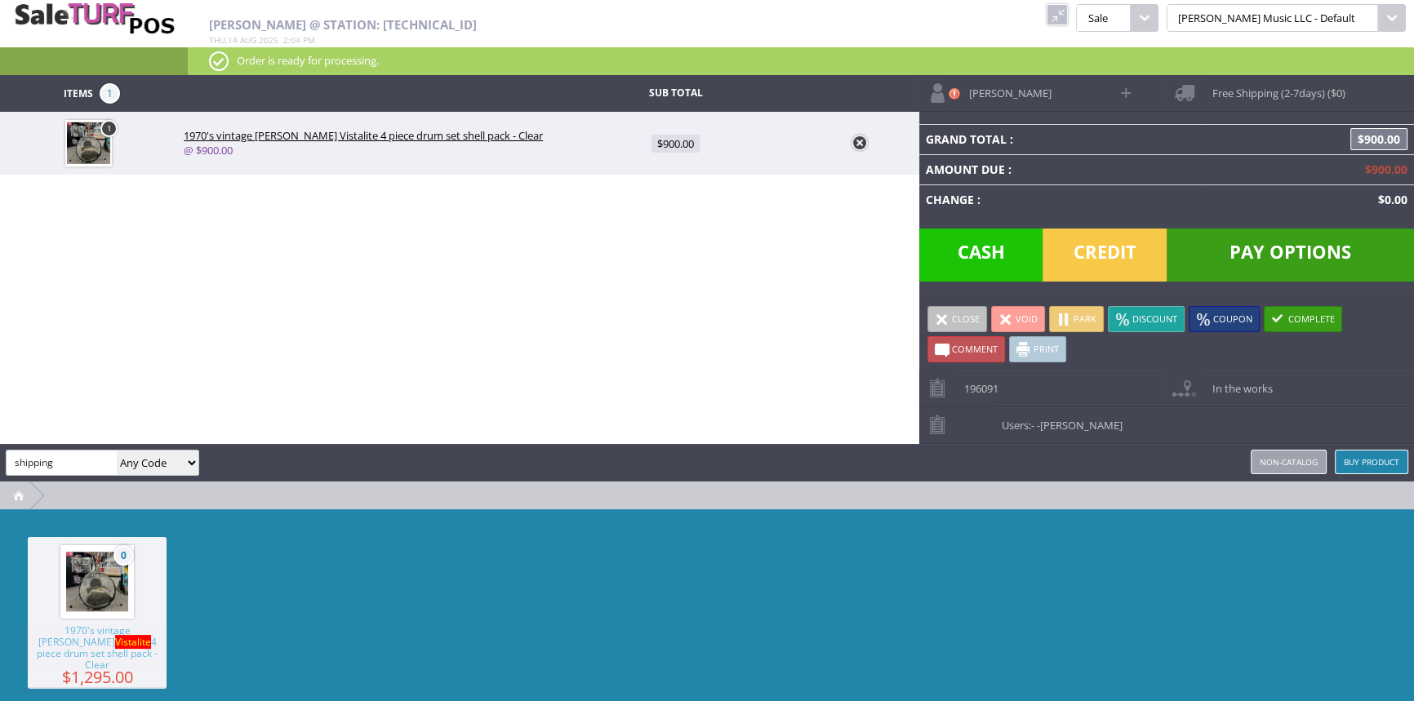
type input "shipping"
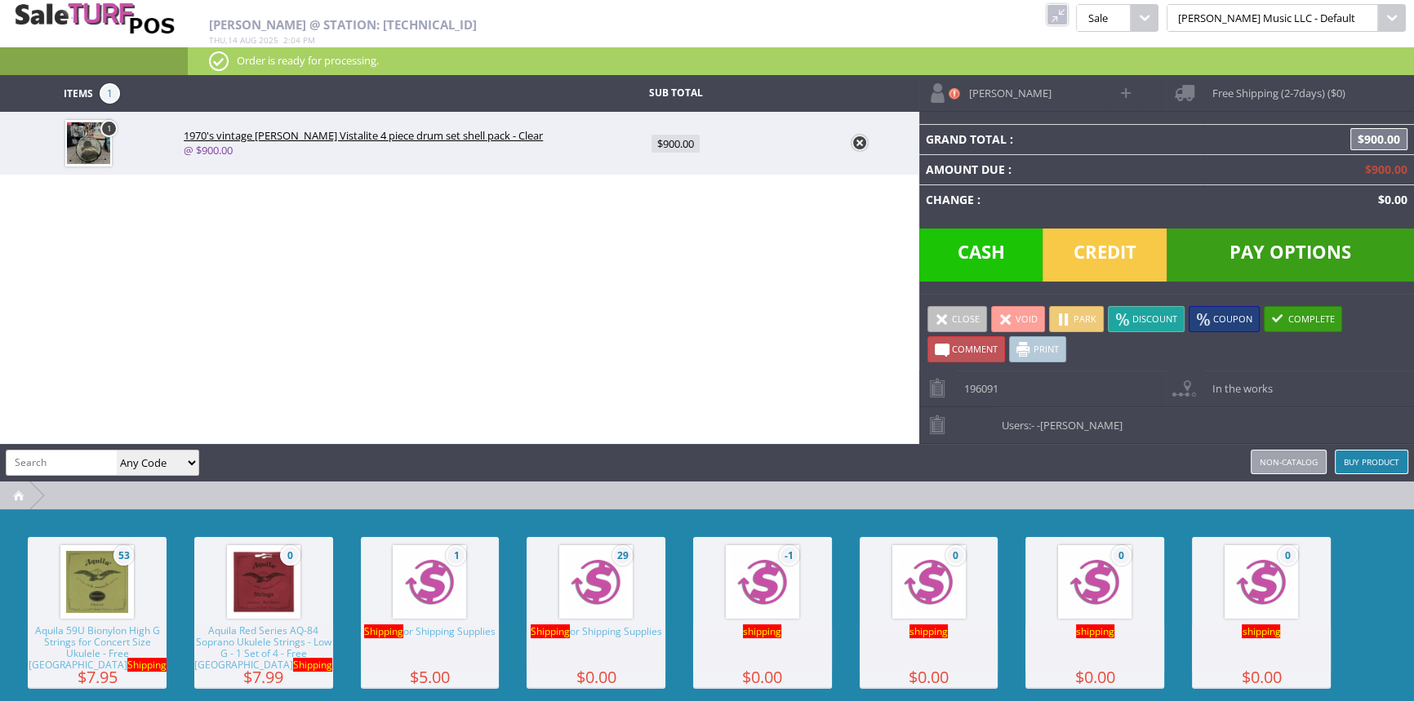
click at [572, 608] on img at bounding box center [596, 582] width 62 height 62
click at [674, 210] on span "$0.00" at bounding box center [675, 207] width 37 height 18
type input "0"
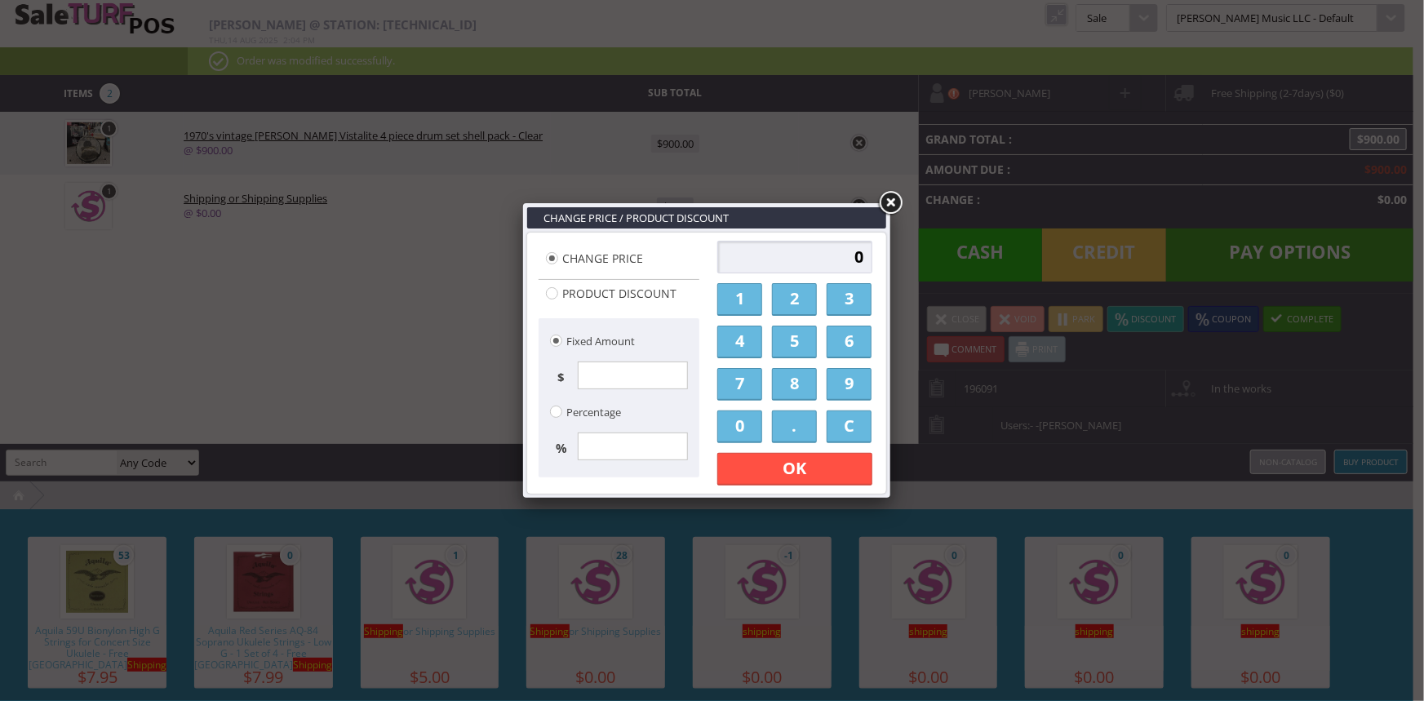
click at [797, 258] on input "0" at bounding box center [794, 257] width 155 height 33
type input "84.70"
click at [766, 457] on link "OK" at bounding box center [794, 469] width 155 height 33
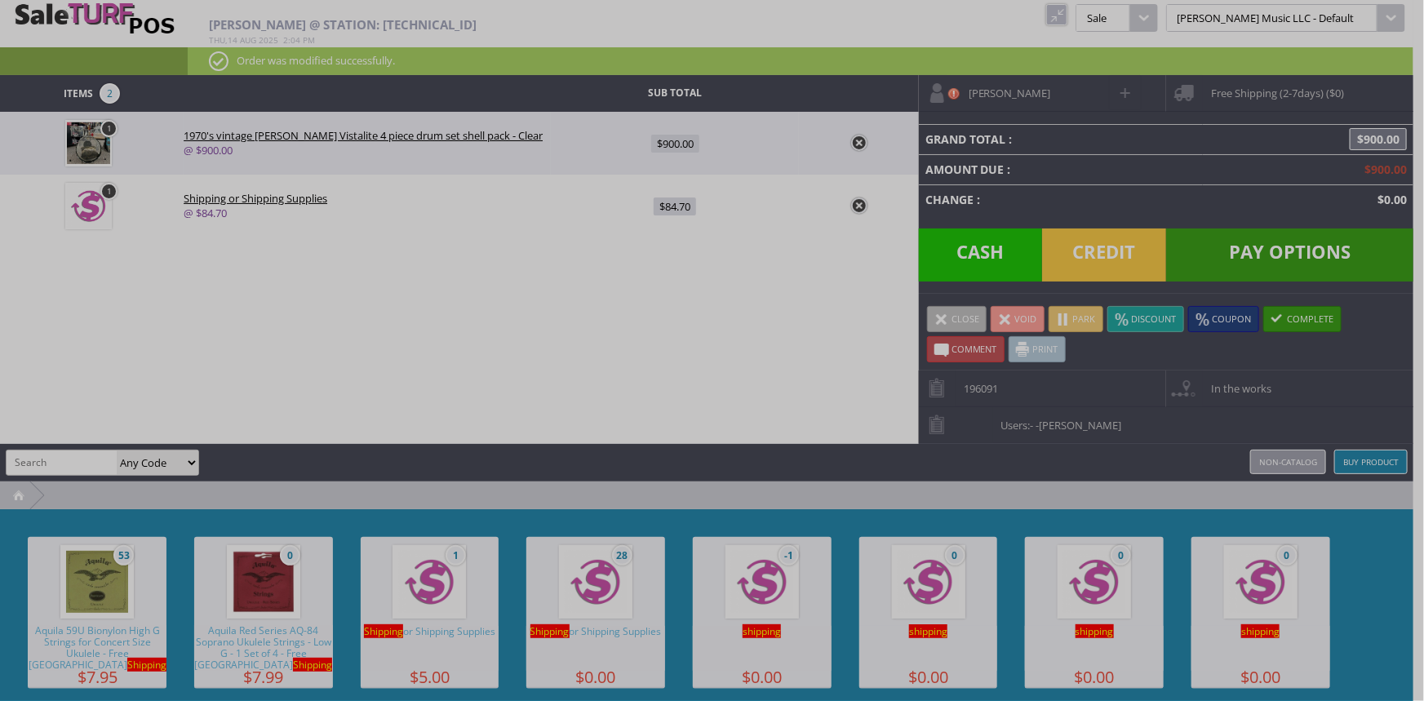
type input "984.7"
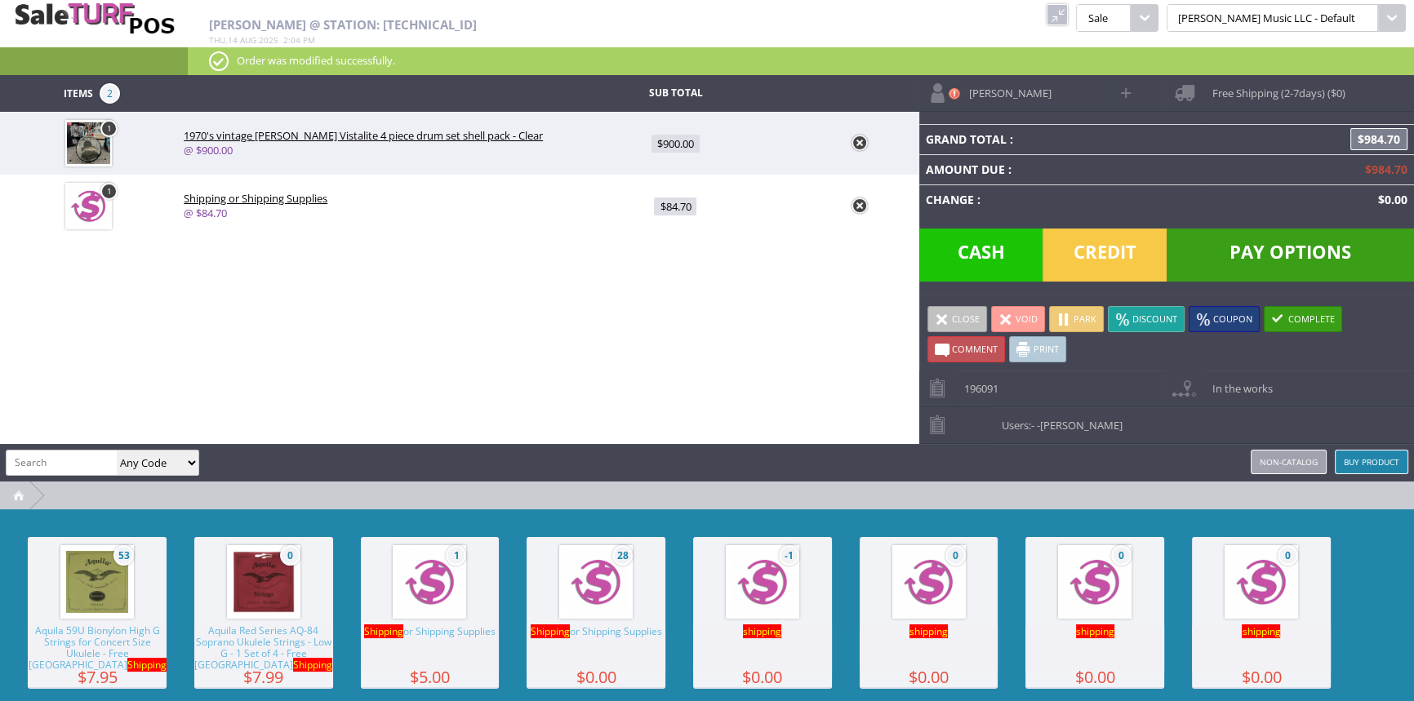
click at [1274, 253] on span "Pay Options" at bounding box center [1289, 255] width 247 height 53
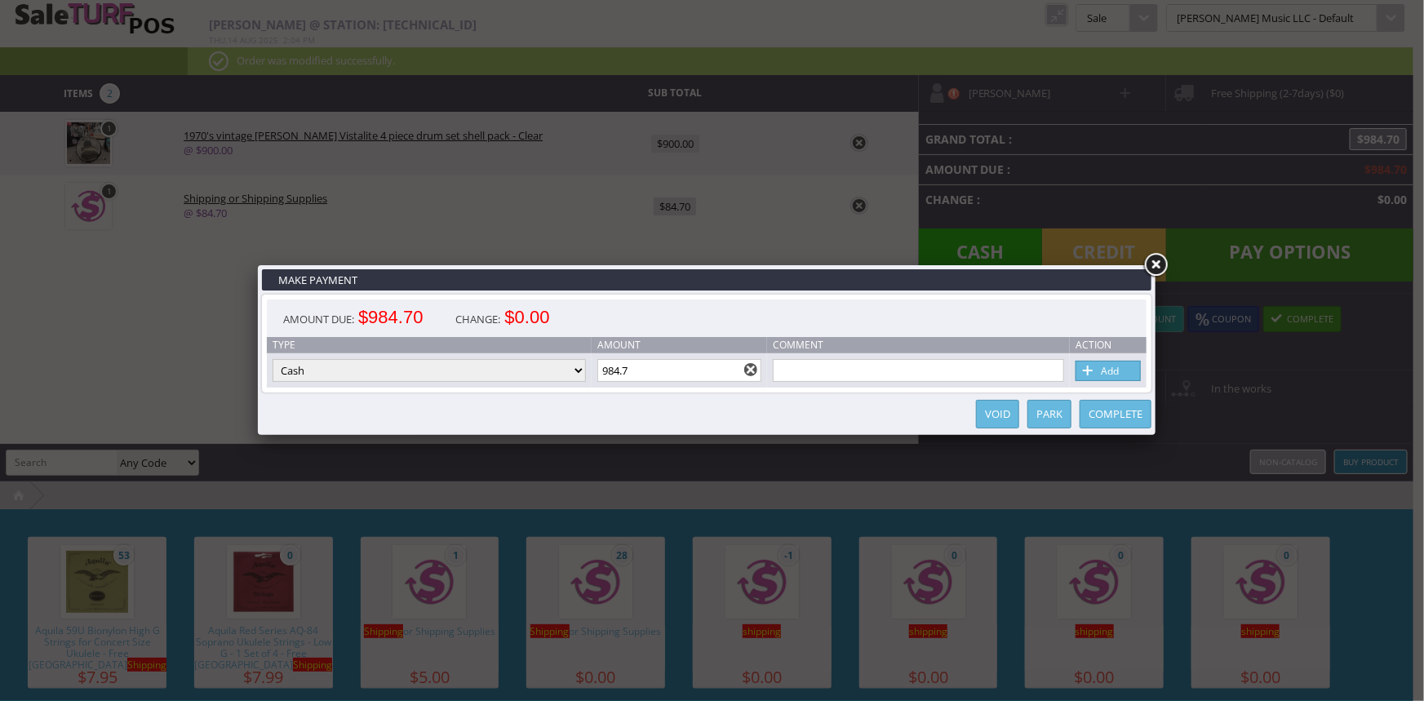
click at [571, 369] on select "Cash Credit Card Cheque or Money Order" at bounding box center [429, 370] width 313 height 23
select select "credit_card"
click at [273, 360] on select "Cash Credit Card Cheque or Money Order" at bounding box center [429, 370] width 313 height 23
click at [650, 373] on input "984.7" at bounding box center [679, 370] width 165 height 23
type input "9"
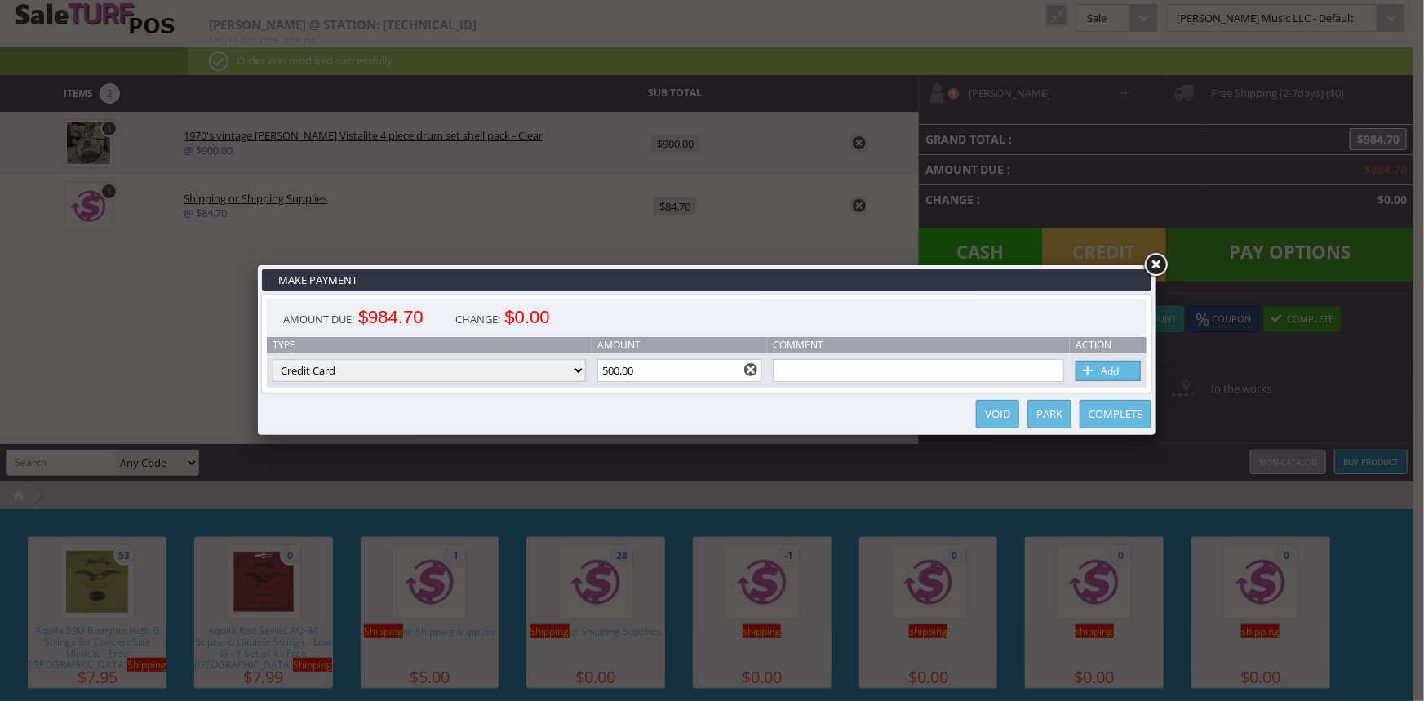
type input "500.00"
click at [1110, 368] on link "Add" at bounding box center [1108, 371] width 65 height 20
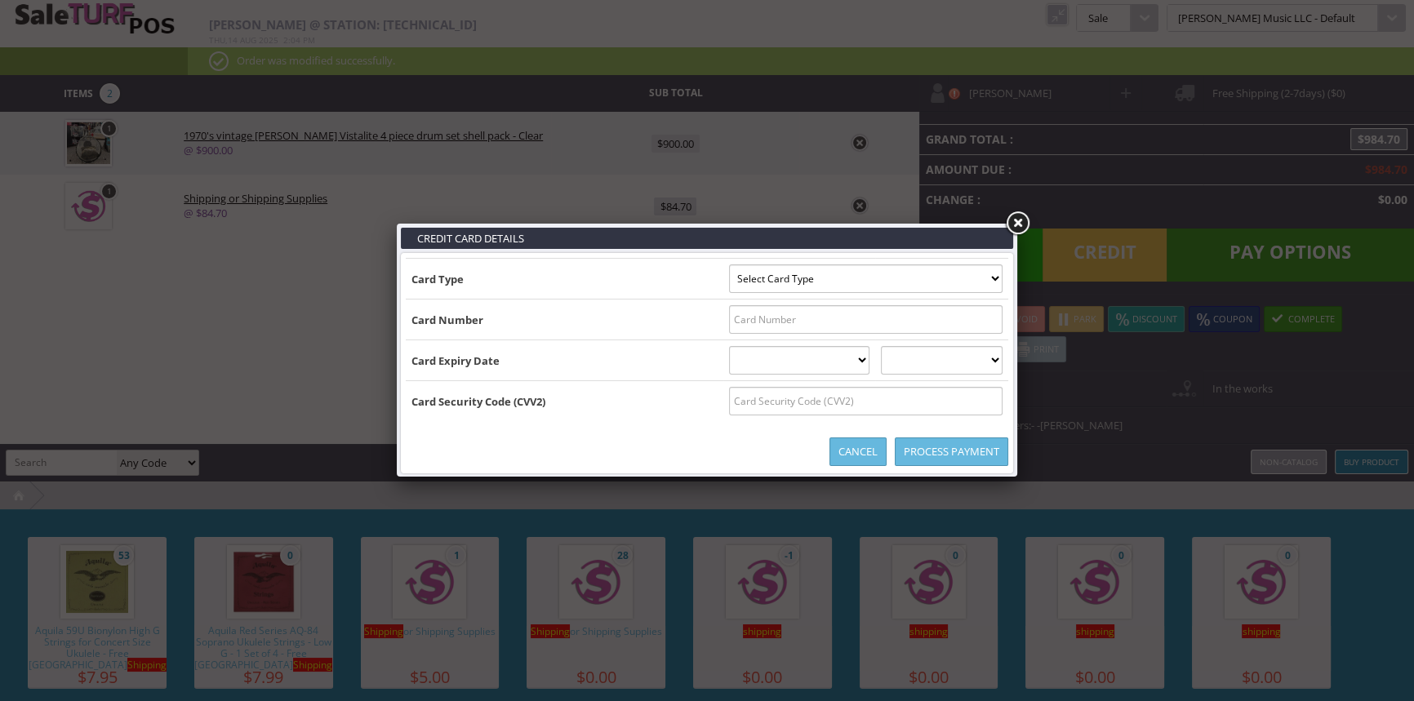
click at [990, 275] on select "Select Card Type Visa MasterCard Discover Card American Express Maestro Solo" at bounding box center [865, 278] width 273 height 29
select select "MASTERCARD"
click at [729, 264] on select "Select Card Type Visa MasterCard Discover Card American Express Maestro Solo" at bounding box center [865, 278] width 273 height 29
click at [765, 323] on input "text" at bounding box center [865, 319] width 273 height 29
type input "5498061069426856"
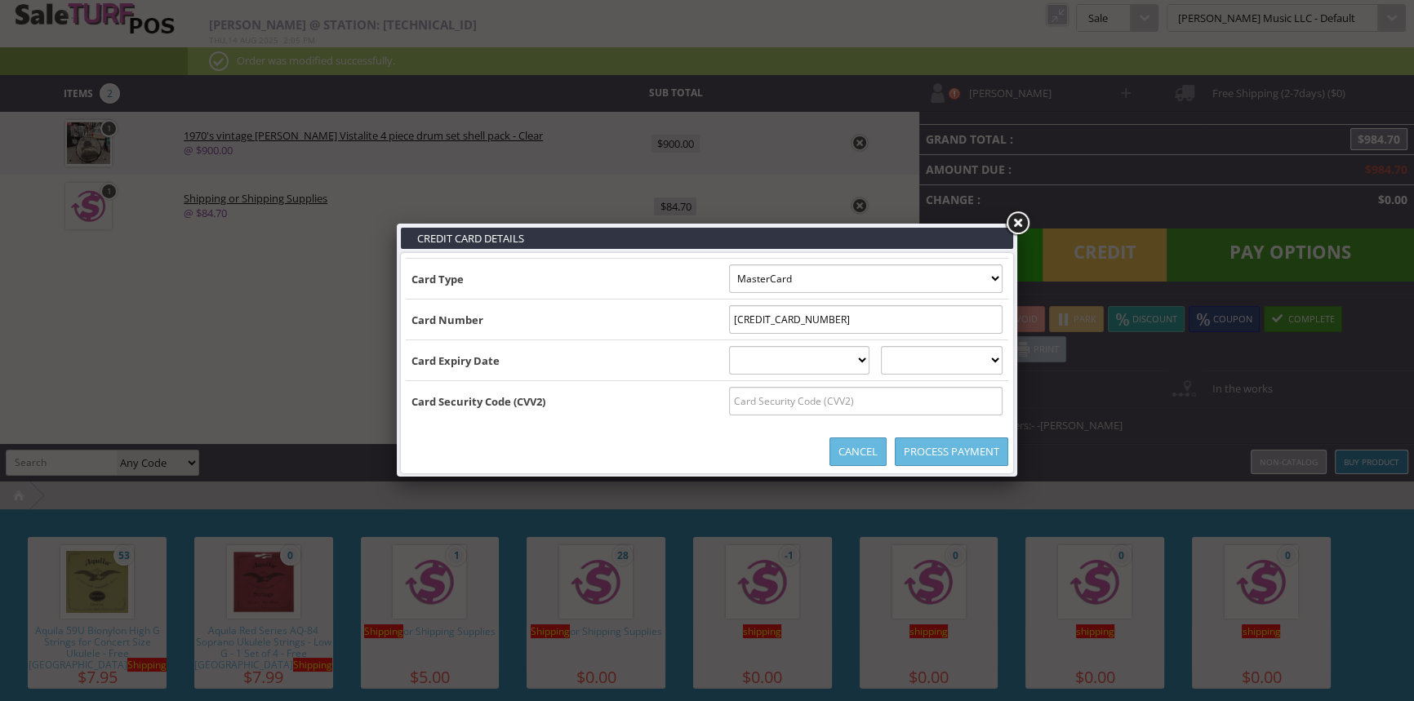
click at [863, 360] on select "01 January 02 February 03 March 04 April 05 May 06 June 07 July 08 August 09 Se…" at bounding box center [799, 360] width 141 height 29
select select "05"
click at [729, 346] on select "01 January 02 February 03 March 04 April 05 May 06 June 07 July 08 August 09 Se…" at bounding box center [799, 360] width 141 height 29
click at [974, 351] on select "2025 2026 2027 2028 2029 2030 2031 2032 2033 2034 2035" at bounding box center [942, 360] width 122 height 29
select select "2030"
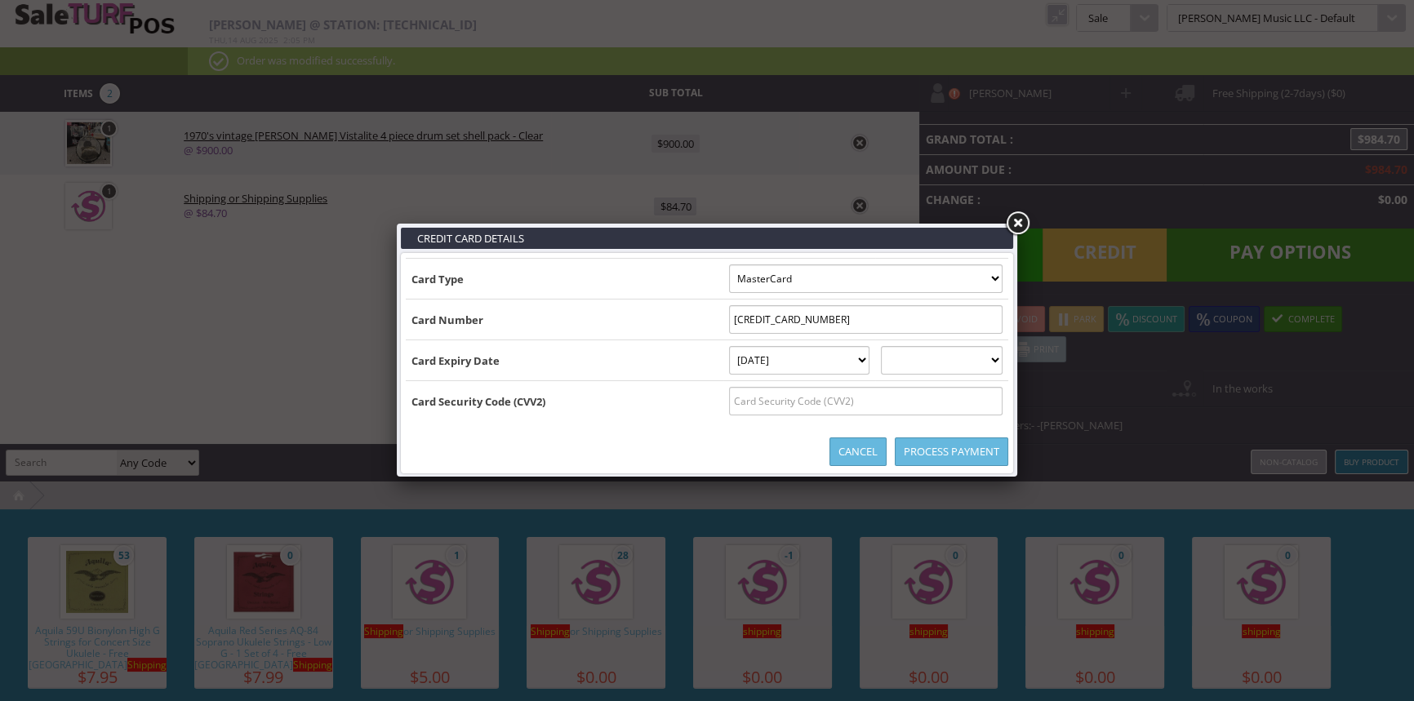
click at [897, 346] on select "2025 2026 2027 2028 2029 2030 2031 2032 2033 2034 2035" at bounding box center [942, 360] width 122 height 29
click at [921, 407] on input "text" at bounding box center [865, 401] width 273 height 29
type input "101"
click at [912, 449] on link "Process Payment" at bounding box center [951, 451] width 113 height 29
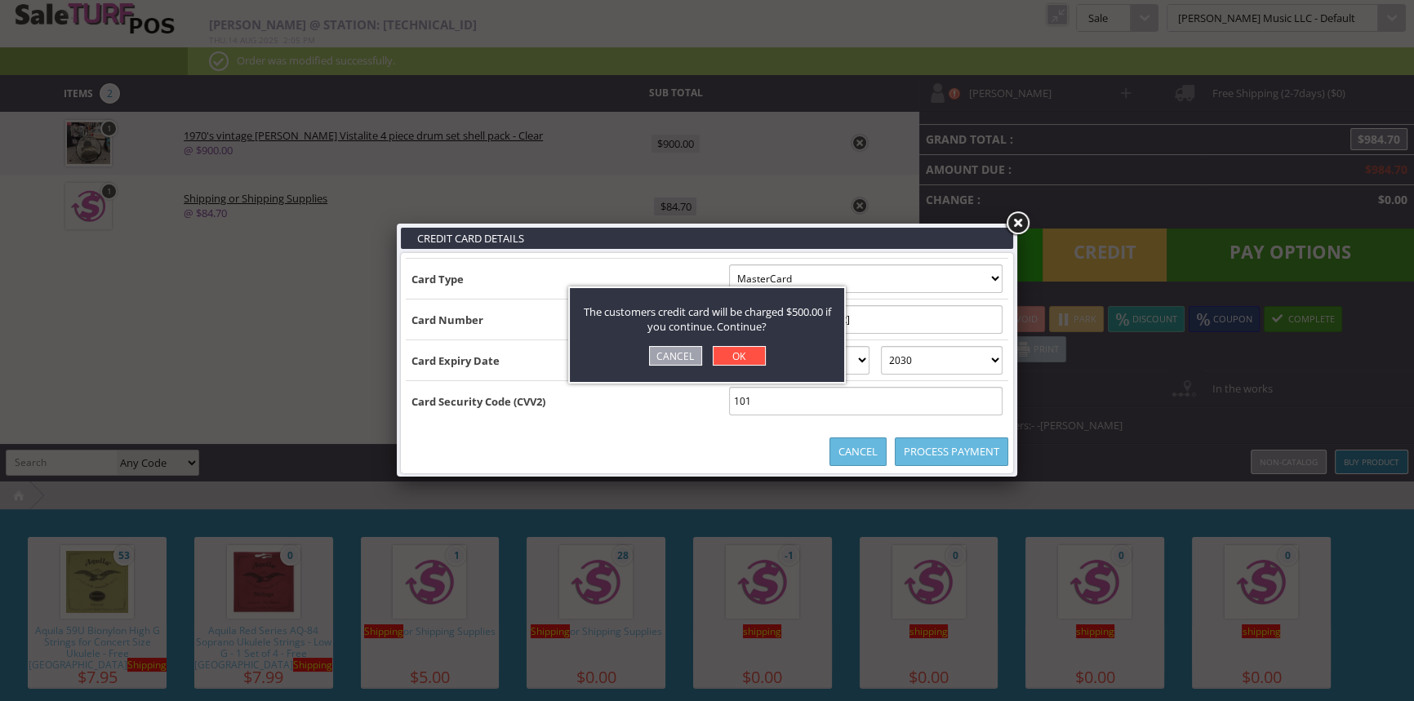
click at [742, 354] on link "OK" at bounding box center [739, 356] width 53 height 20
select select "cash"
type input "984.7"
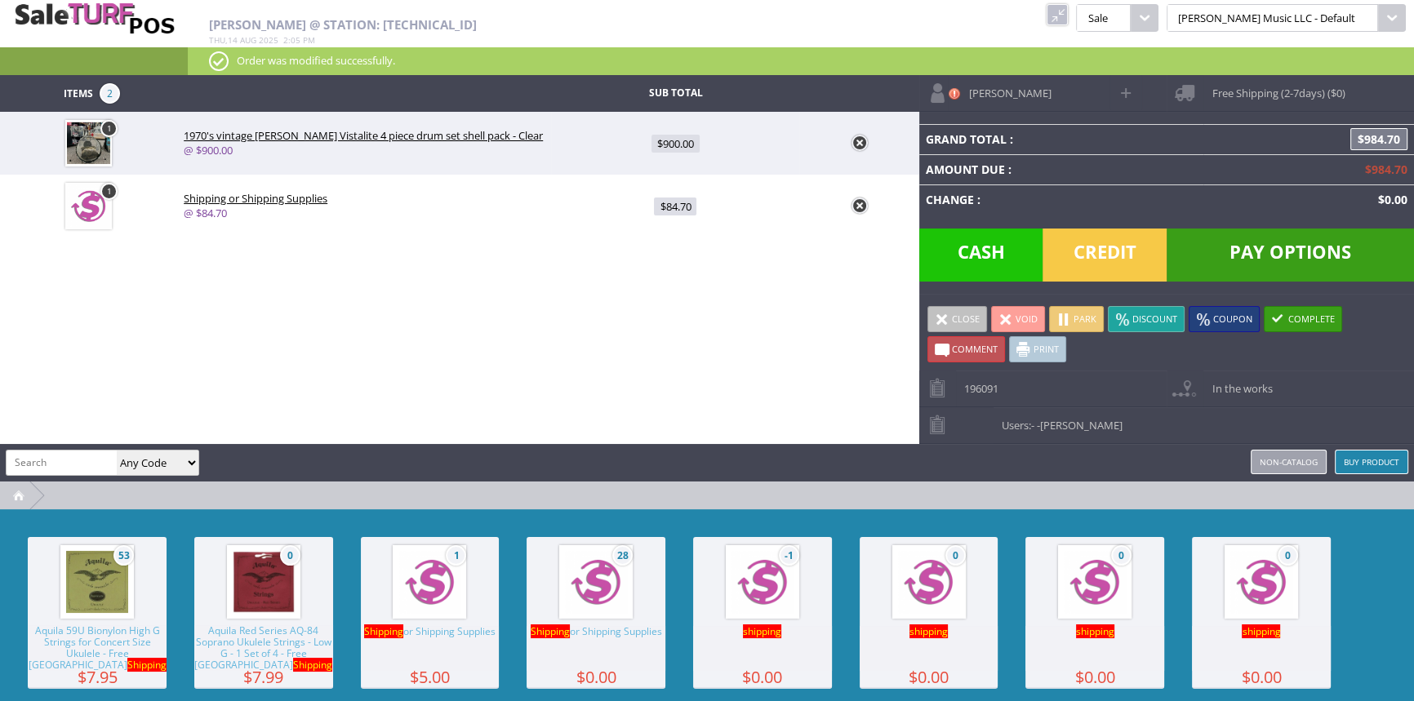
type input "484.7"
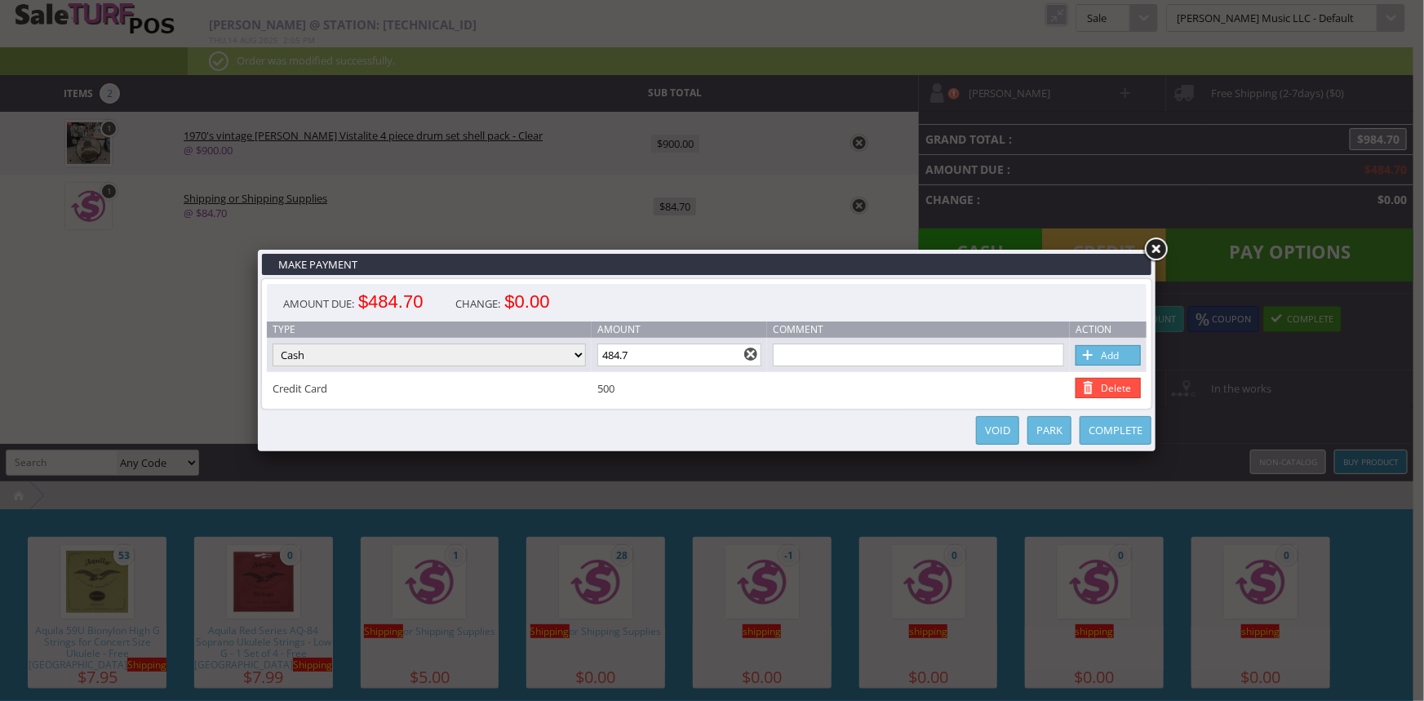
click at [579, 355] on select "Cash Credit Card Cheque or Money Order" at bounding box center [429, 355] width 313 height 23
select select "credit_card"
click at [273, 344] on select "Cash Credit Card Cheque or Money Order" at bounding box center [429, 355] width 313 height 23
click at [1107, 354] on link "Add" at bounding box center [1108, 355] width 65 height 20
select select
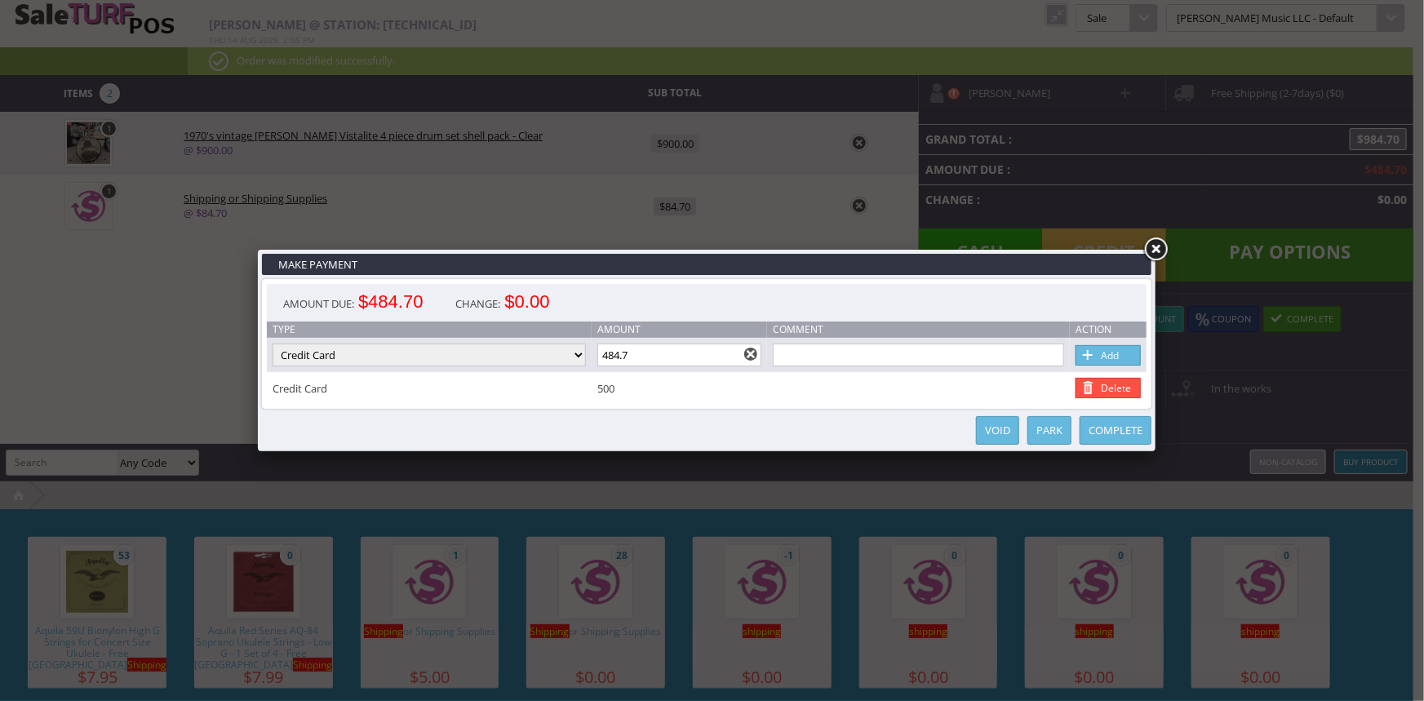
select select
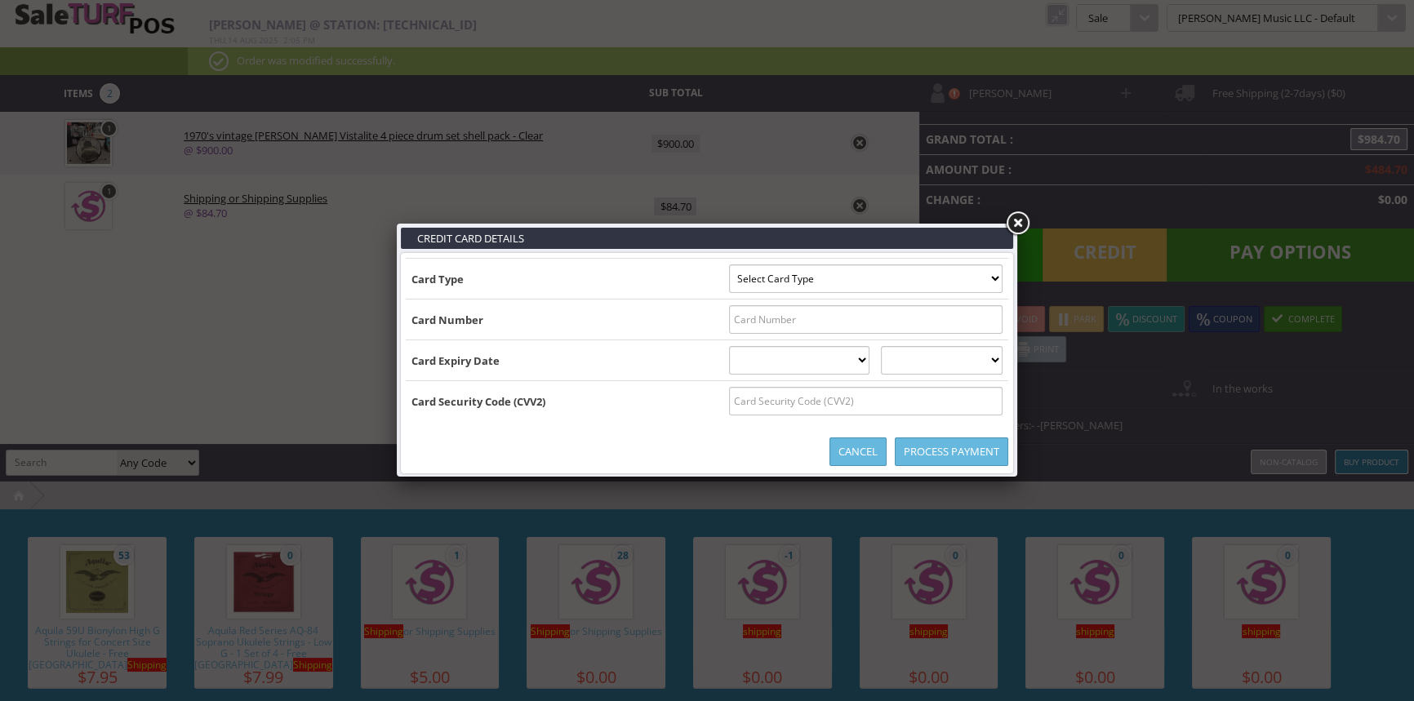
click at [890, 276] on select "Select Card Type Visa MasterCard Discover Card American Express Maestro Solo" at bounding box center [865, 278] width 273 height 29
select select "VISA"
click at [729, 264] on select "Select Card Type Visa MasterCard Discover Card American Express Maestro Solo" at bounding box center [865, 278] width 273 height 29
click at [877, 320] on input "text" at bounding box center [865, 319] width 273 height 29
type input "4008992028461210"
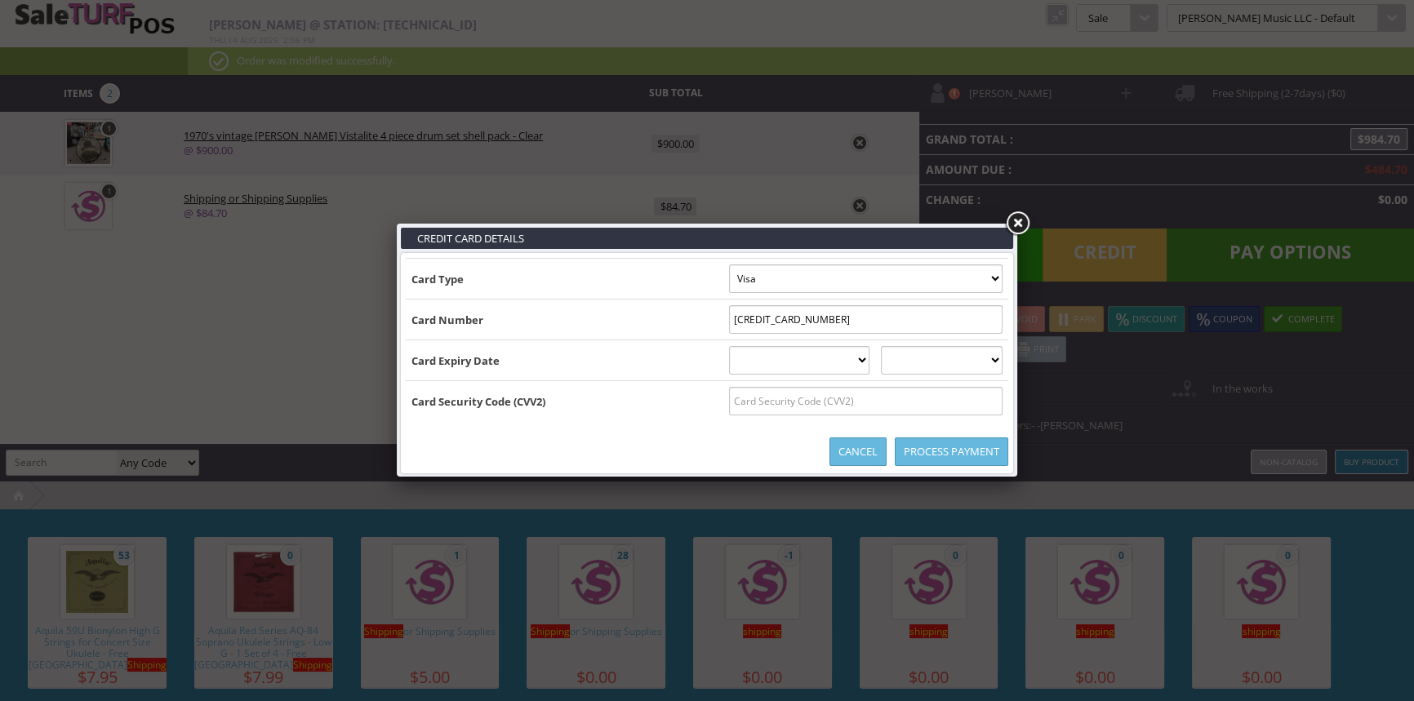
click at [870, 362] on select "01 January 02 February 03 March 04 April 05 May 06 June 07 July 08 August 09 Se…" at bounding box center [799, 360] width 141 height 29
select select "04"
click at [729, 346] on select "01 January 02 February 03 March 04 April 05 May 06 June 07 July 08 August 09 Se…" at bounding box center [799, 360] width 141 height 29
click at [942, 364] on select "2025 2026 2027 2028 2029 2030 2031 2032 2033 2034 2035" at bounding box center [942, 360] width 122 height 29
select select "2029"
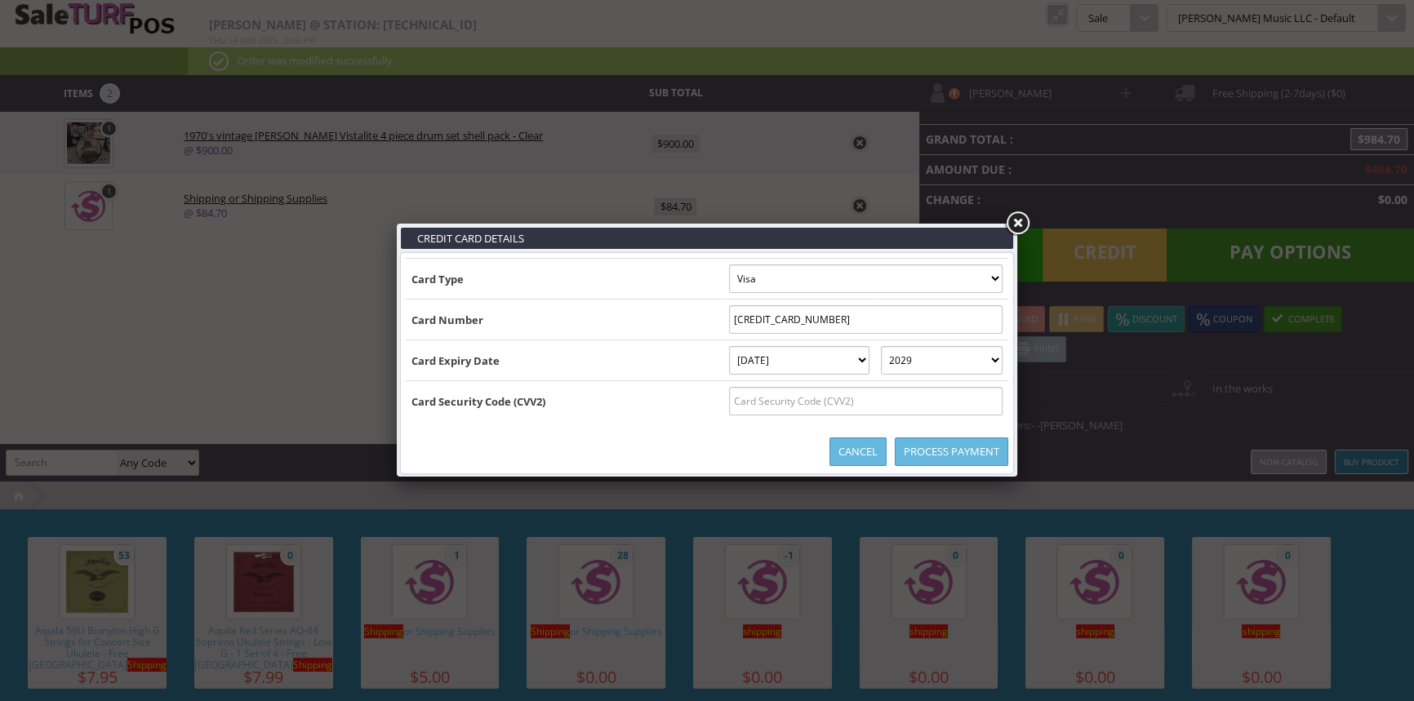
click at [897, 346] on select "2025 2026 2027 2028 2029 2030 2031 2032 2033 2034 2035" at bounding box center [942, 360] width 122 height 29
click at [943, 400] on input "text" at bounding box center [865, 401] width 273 height 29
type input "001"
click at [952, 449] on link "Process Payment" at bounding box center [951, 451] width 113 height 29
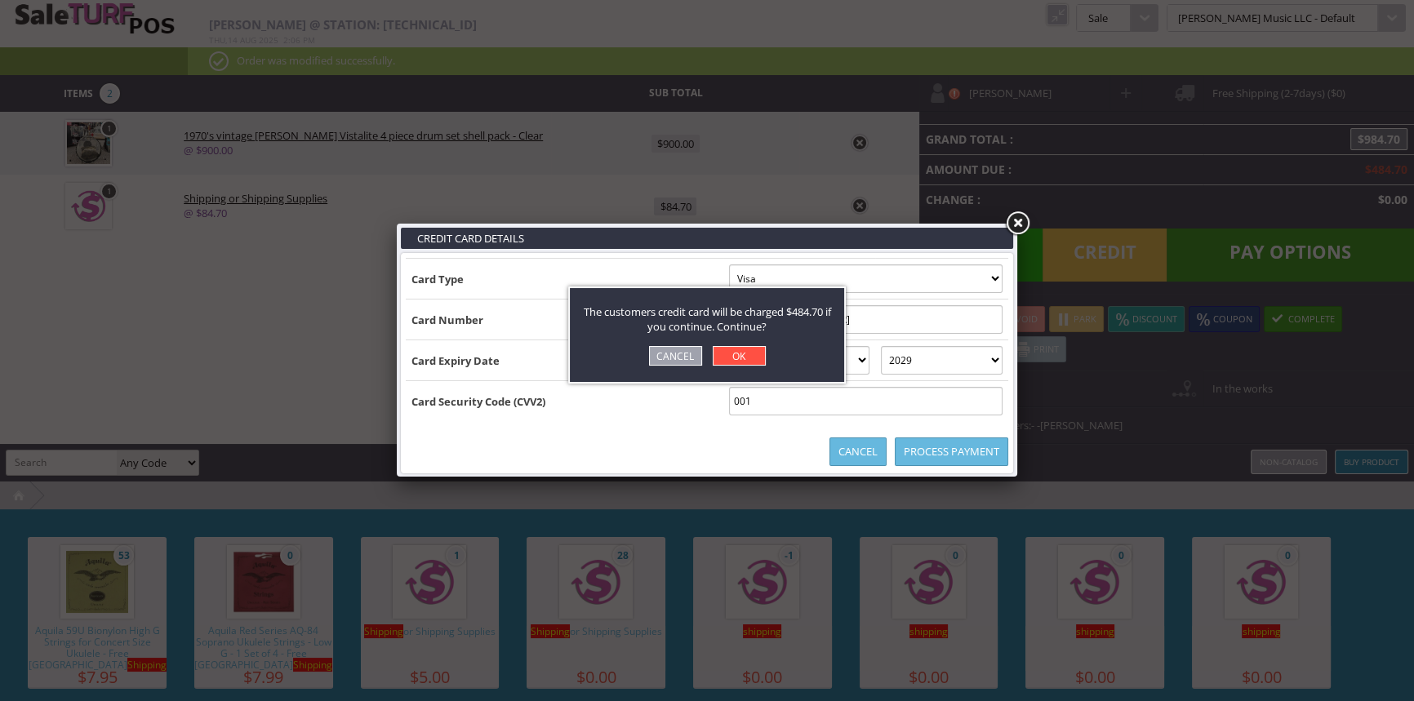
click at [741, 353] on link "OK" at bounding box center [739, 356] width 53 height 20
select select "cash"
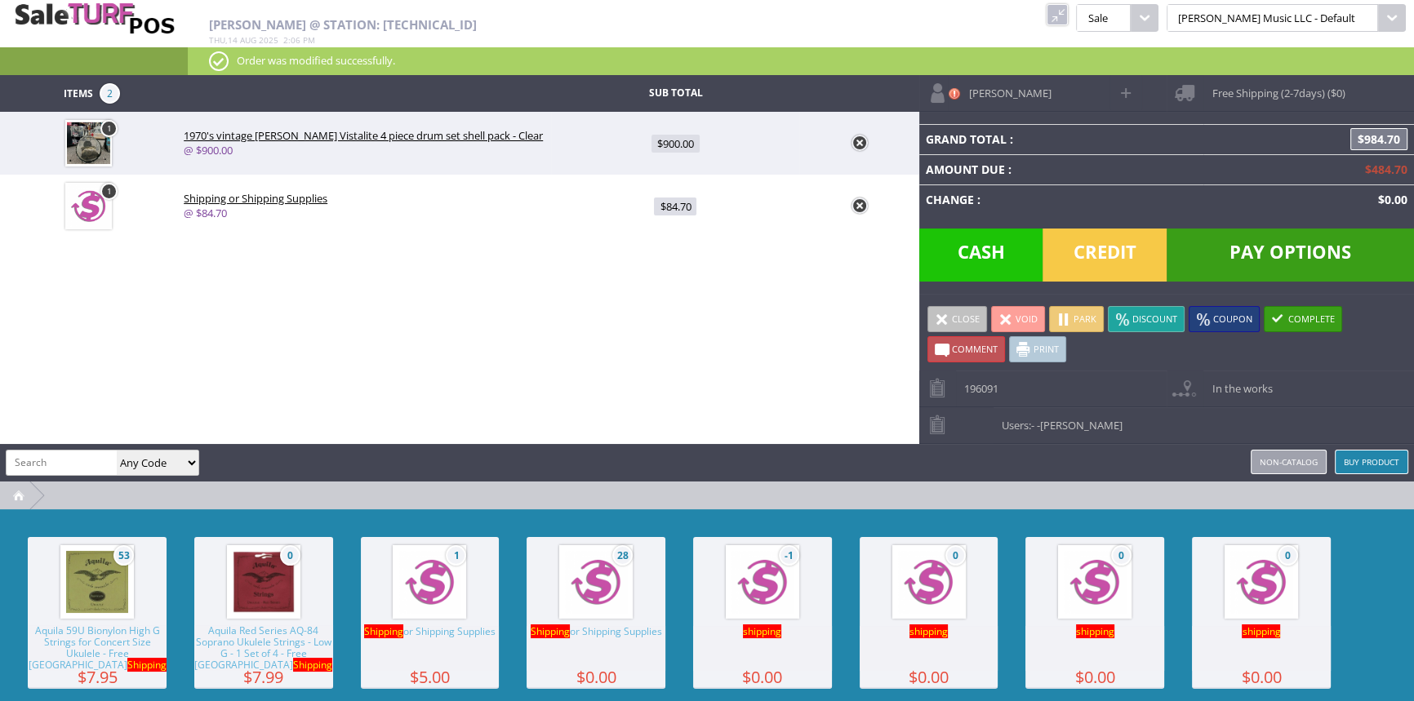
type input "0"
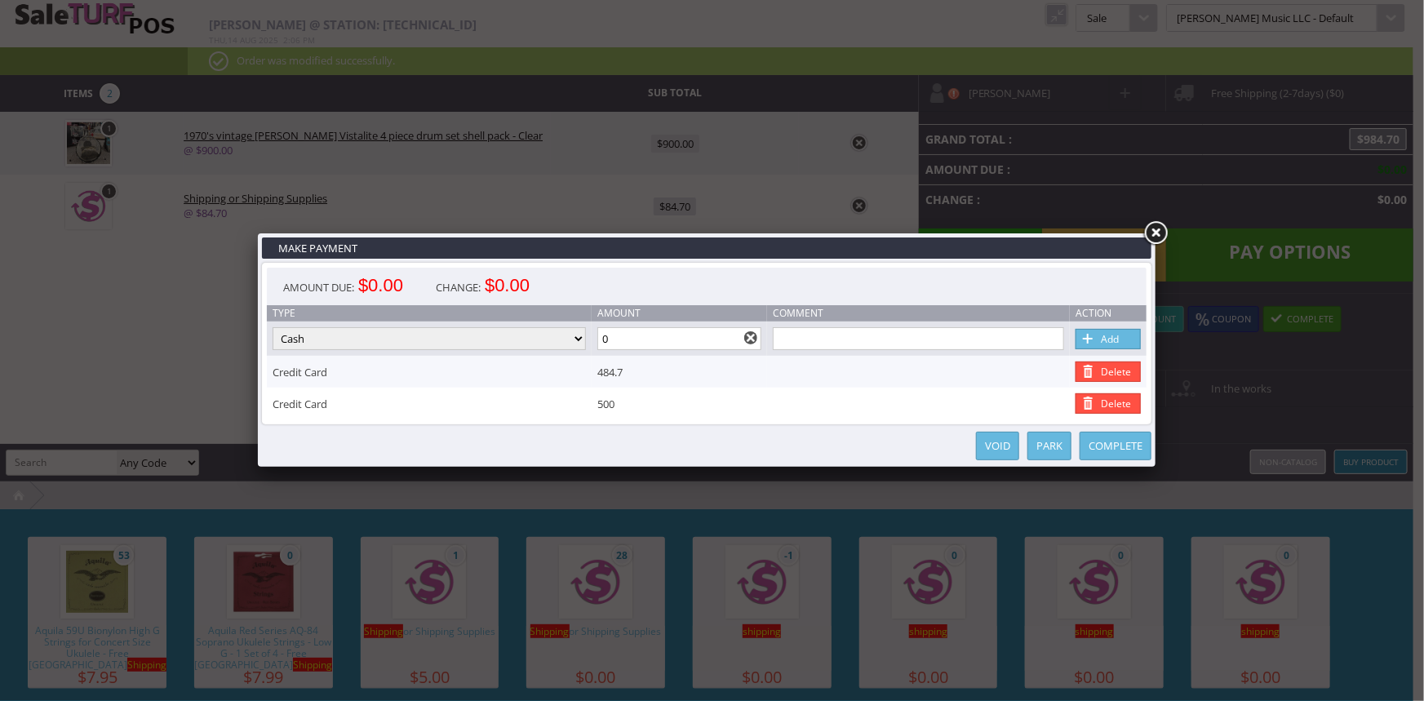
click at [1123, 441] on link "Complete" at bounding box center [1116, 446] width 72 height 29
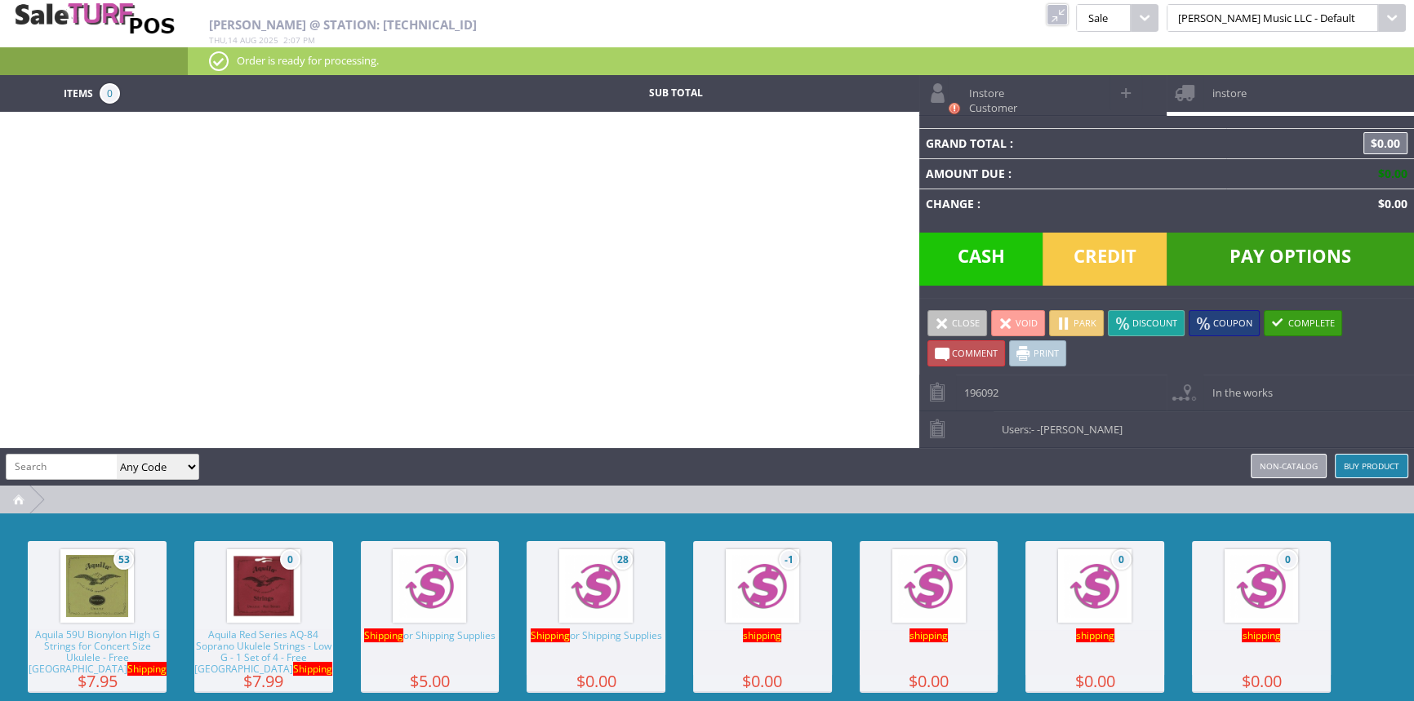
click at [1068, 10] on link at bounding box center [1056, 14] width 21 height 21
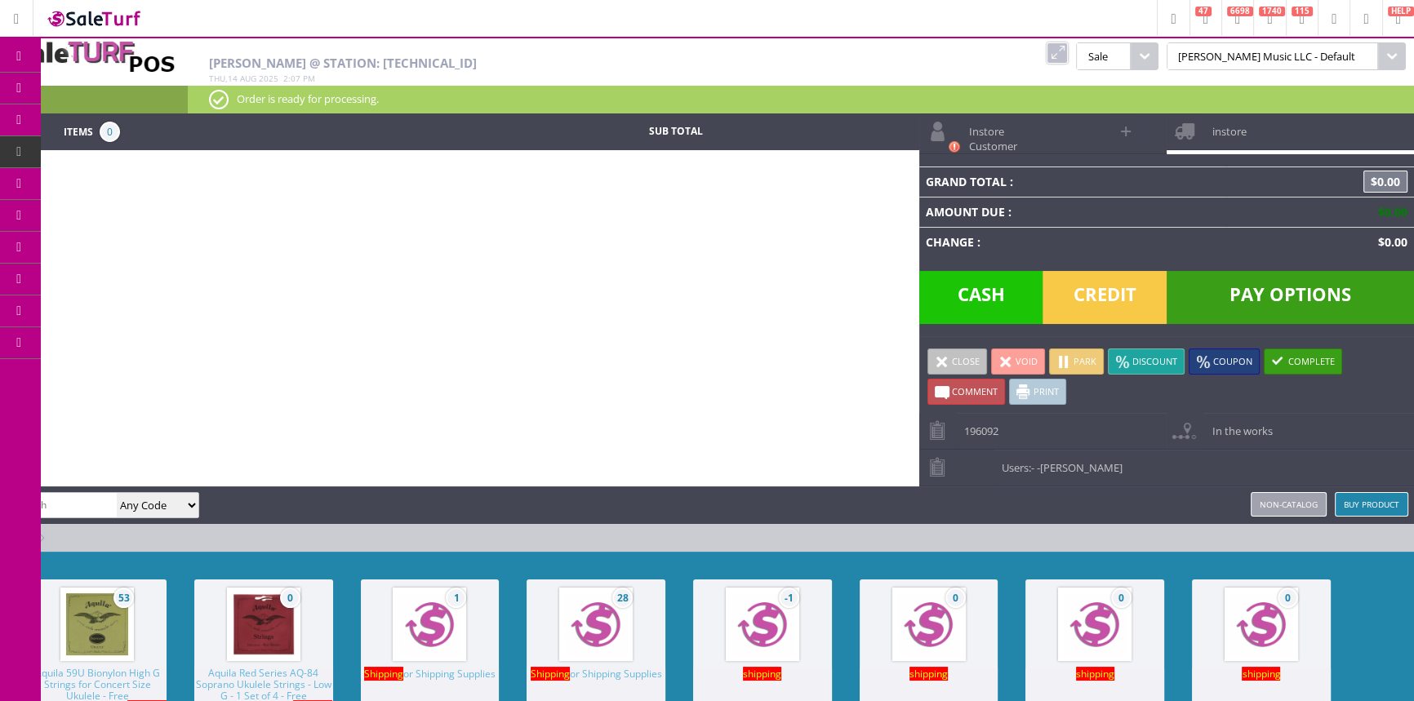
click at [120, 180] on span "Order List" at bounding box center [121, 184] width 48 height 15
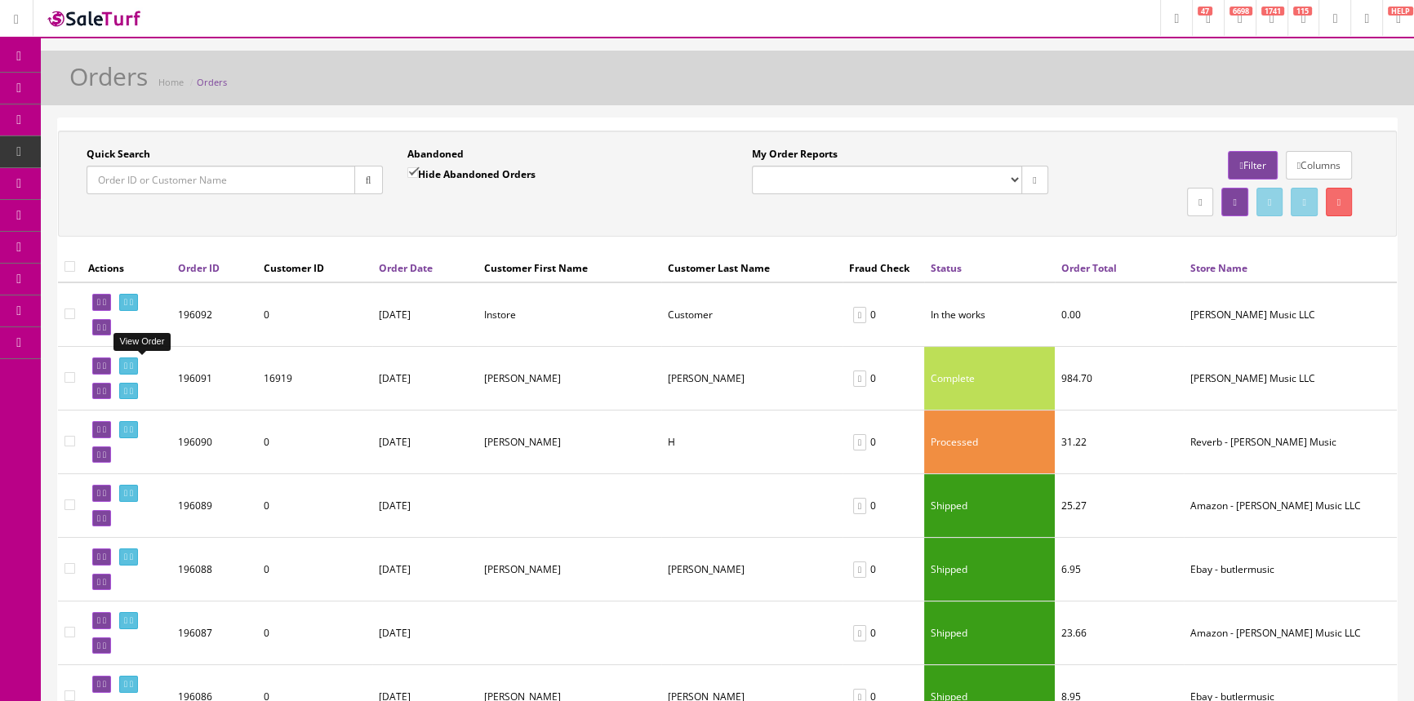
click at [127, 364] on icon at bounding box center [125, 366] width 3 height 9
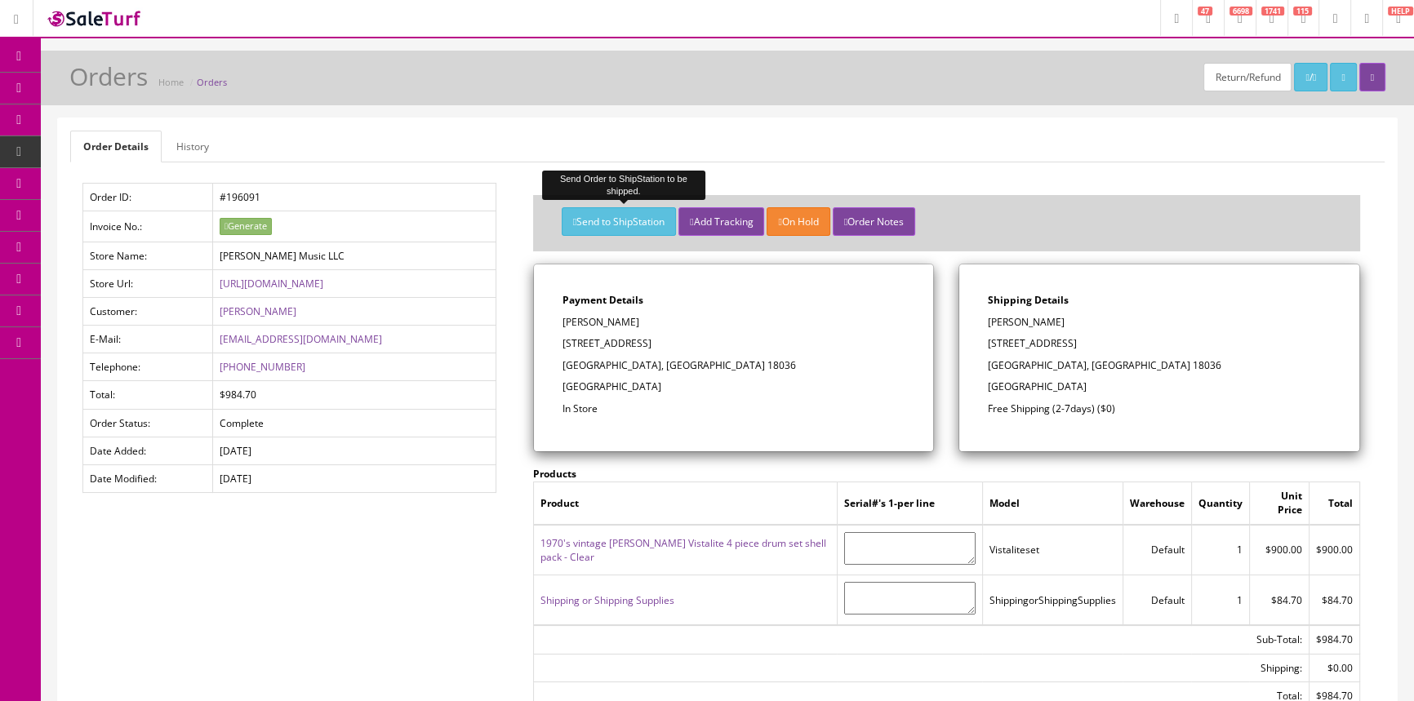
click at [654, 220] on button "Send to ShipStation" at bounding box center [619, 221] width 114 height 29
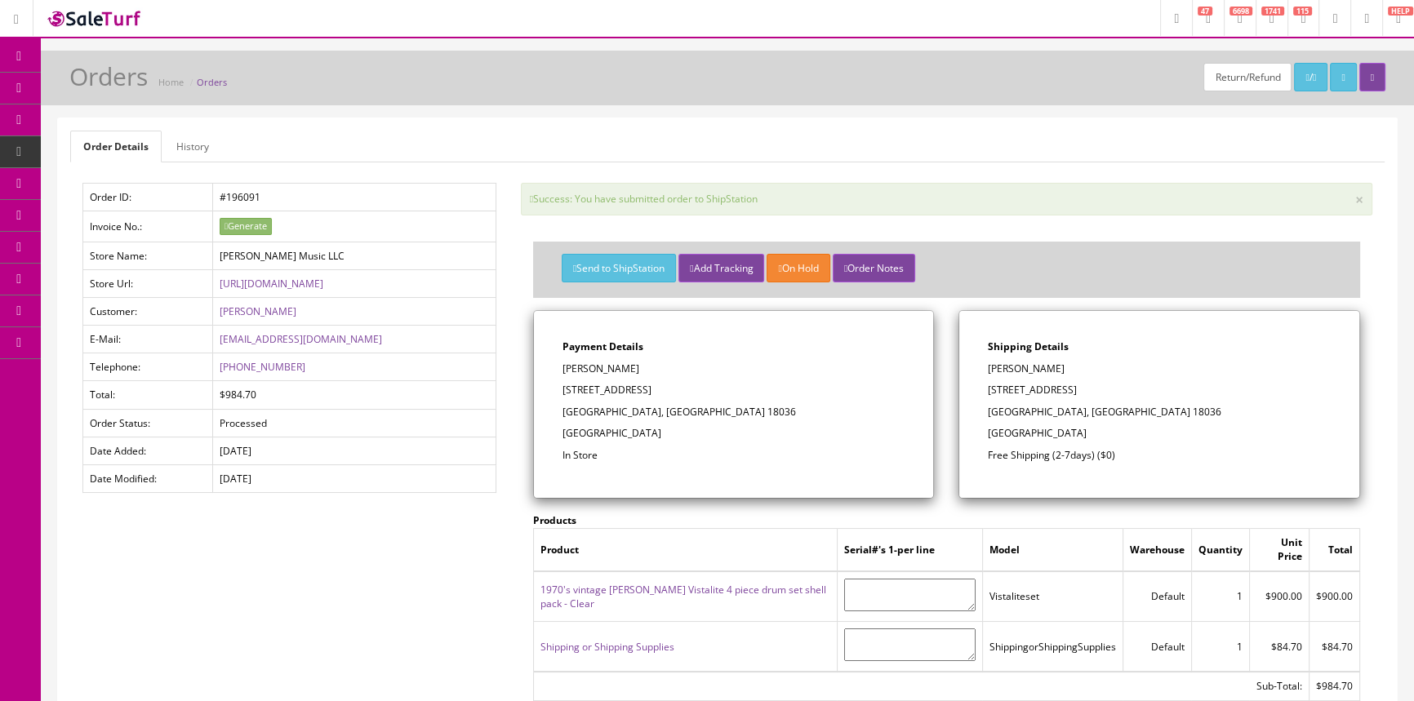
click at [124, 88] on span "Products" at bounding box center [117, 88] width 40 height 14
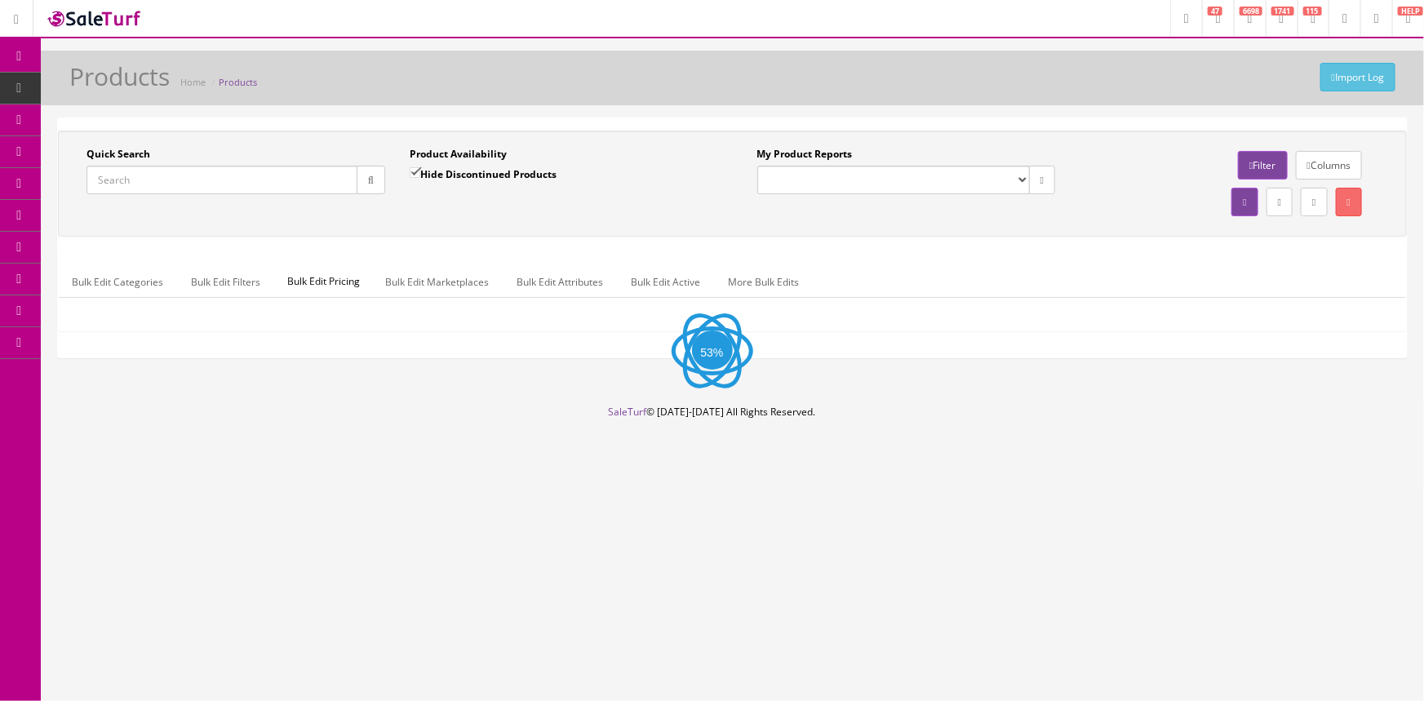
click at [176, 177] on input "Quick Search" at bounding box center [222, 180] width 271 height 29
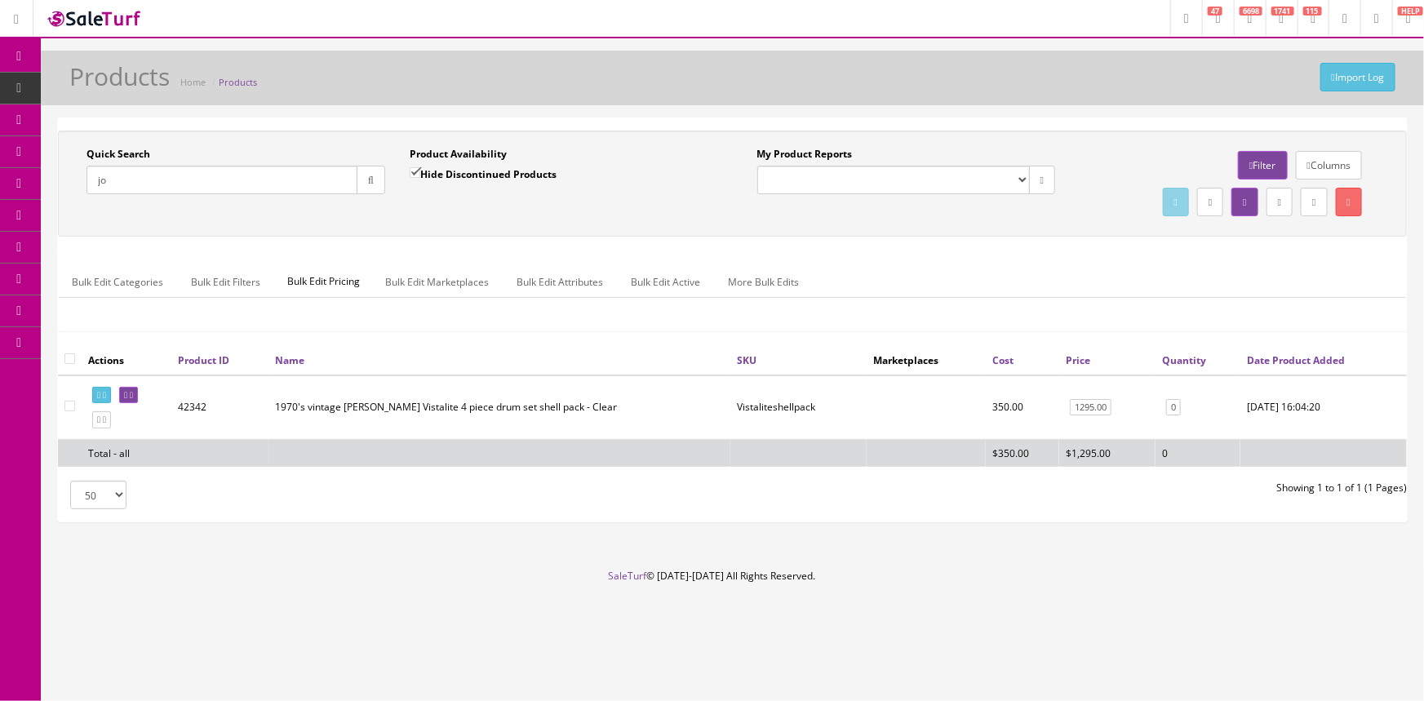
type input "j"
click at [131, 176] on link "Order List" at bounding box center [126, 184] width 171 height 32
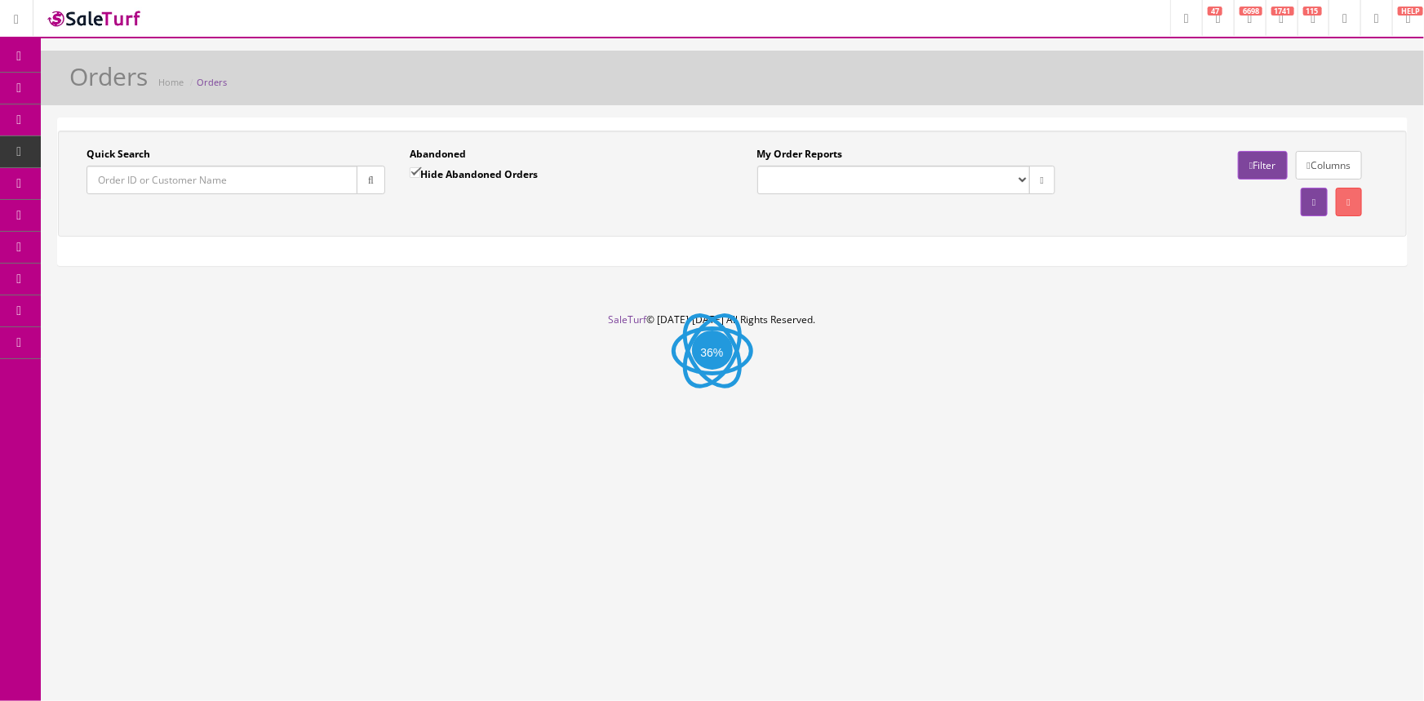
click at [166, 180] on input "Quick Search" at bounding box center [222, 180] width 271 height 29
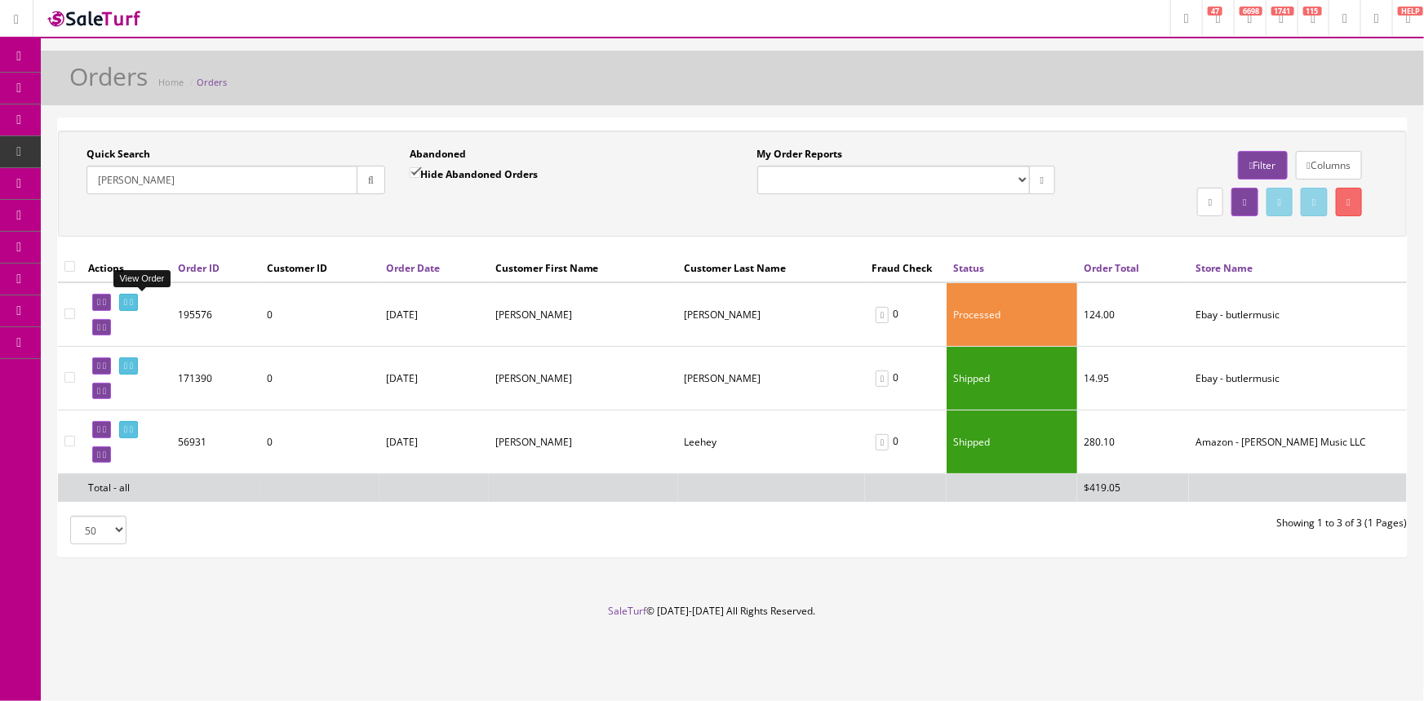
type input "[PERSON_NAME]"
click at [127, 301] on icon at bounding box center [125, 302] width 3 height 9
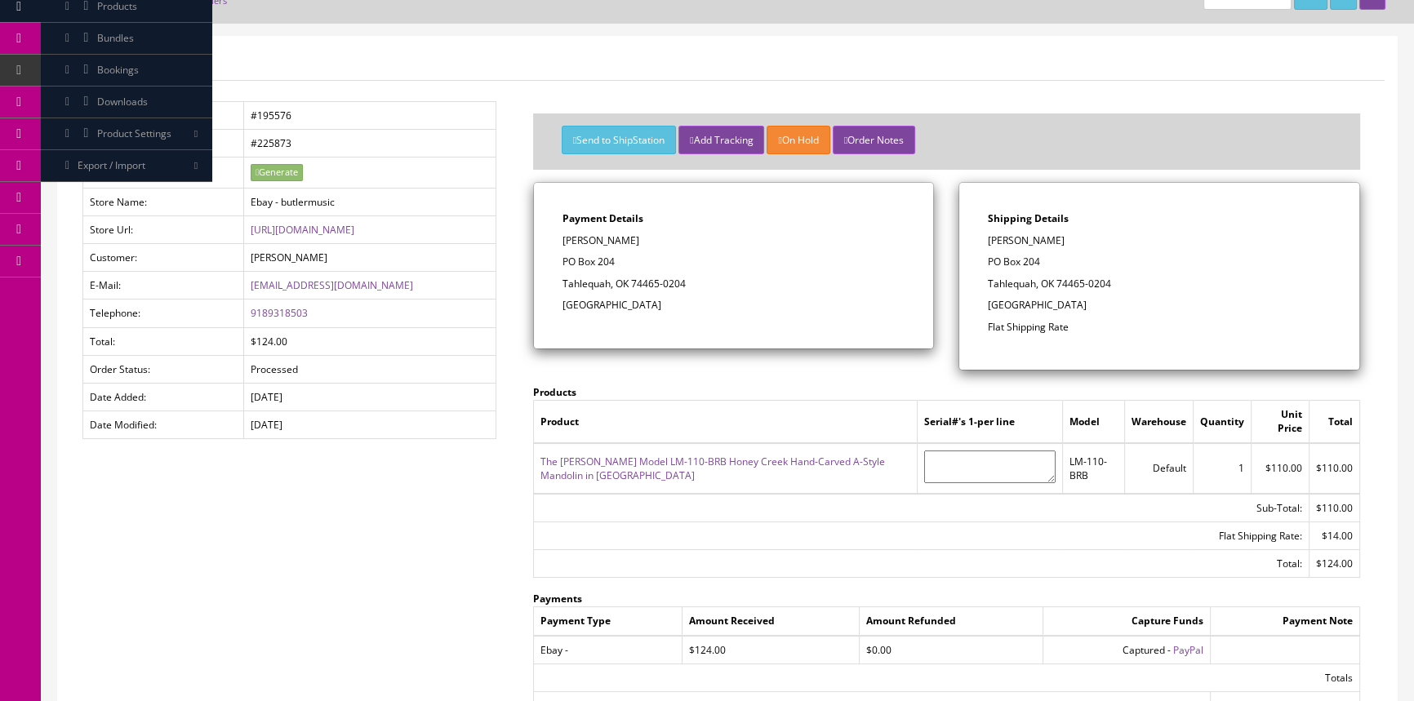
scroll to position [73, 0]
